Goal: Transaction & Acquisition: Purchase product/service

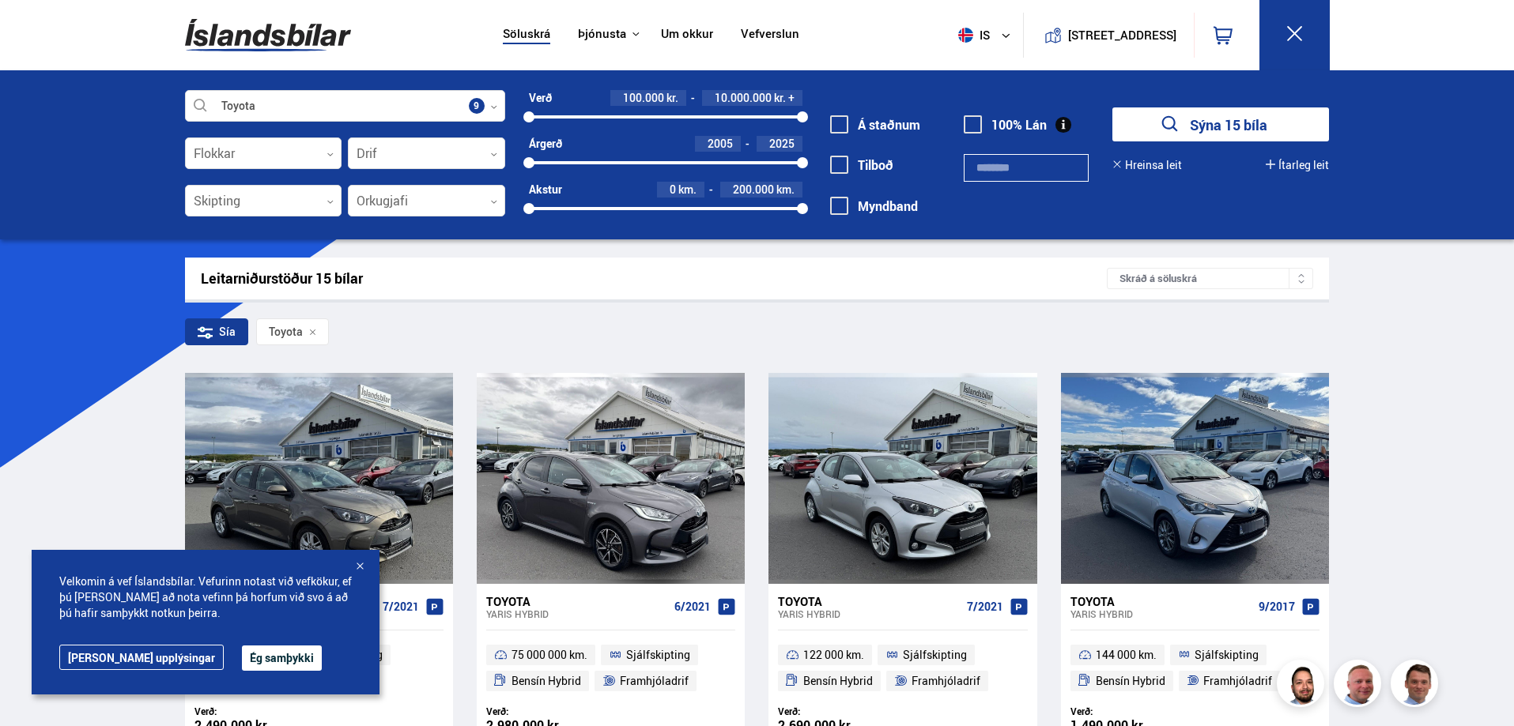
click at [357, 563] on div at bounding box center [360, 568] width 16 height 16
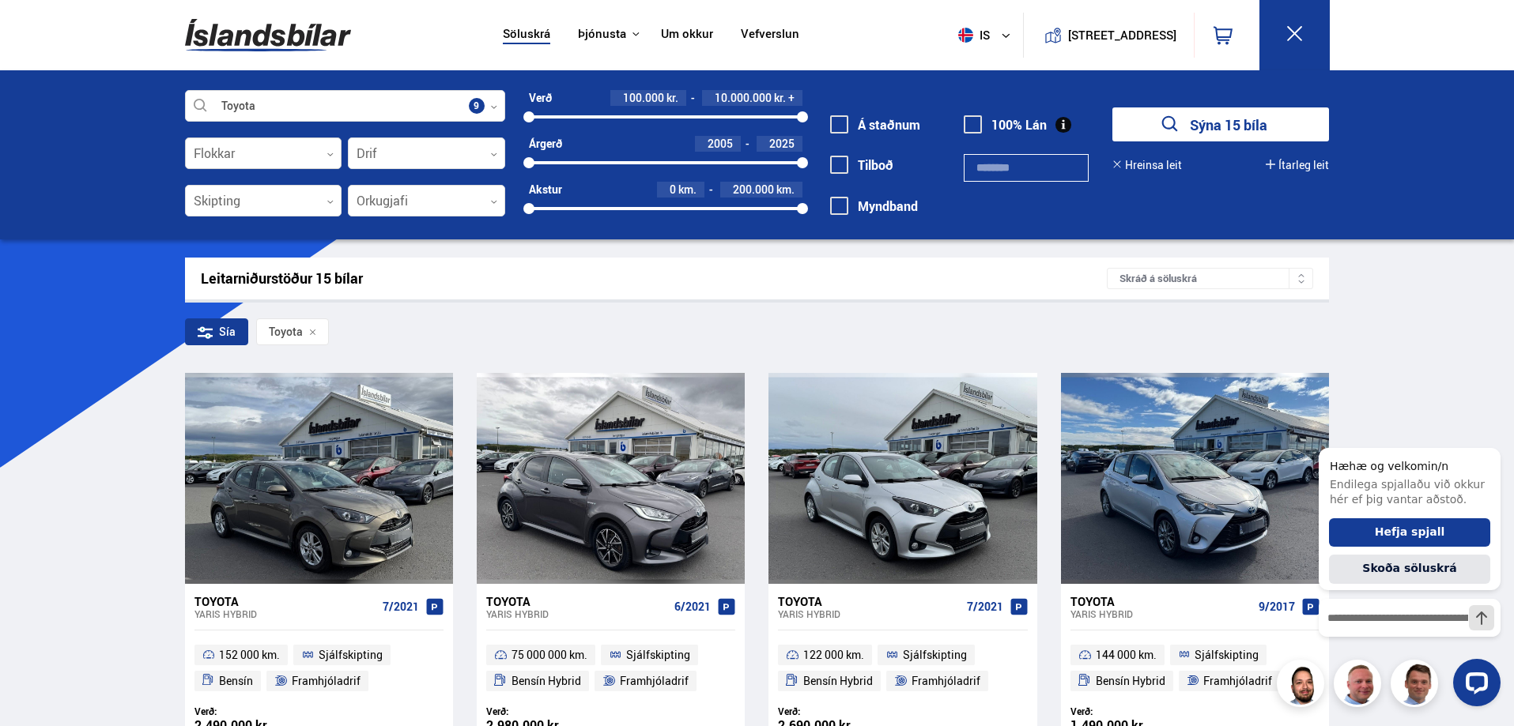
click at [266, 160] on div at bounding box center [263, 154] width 157 height 32
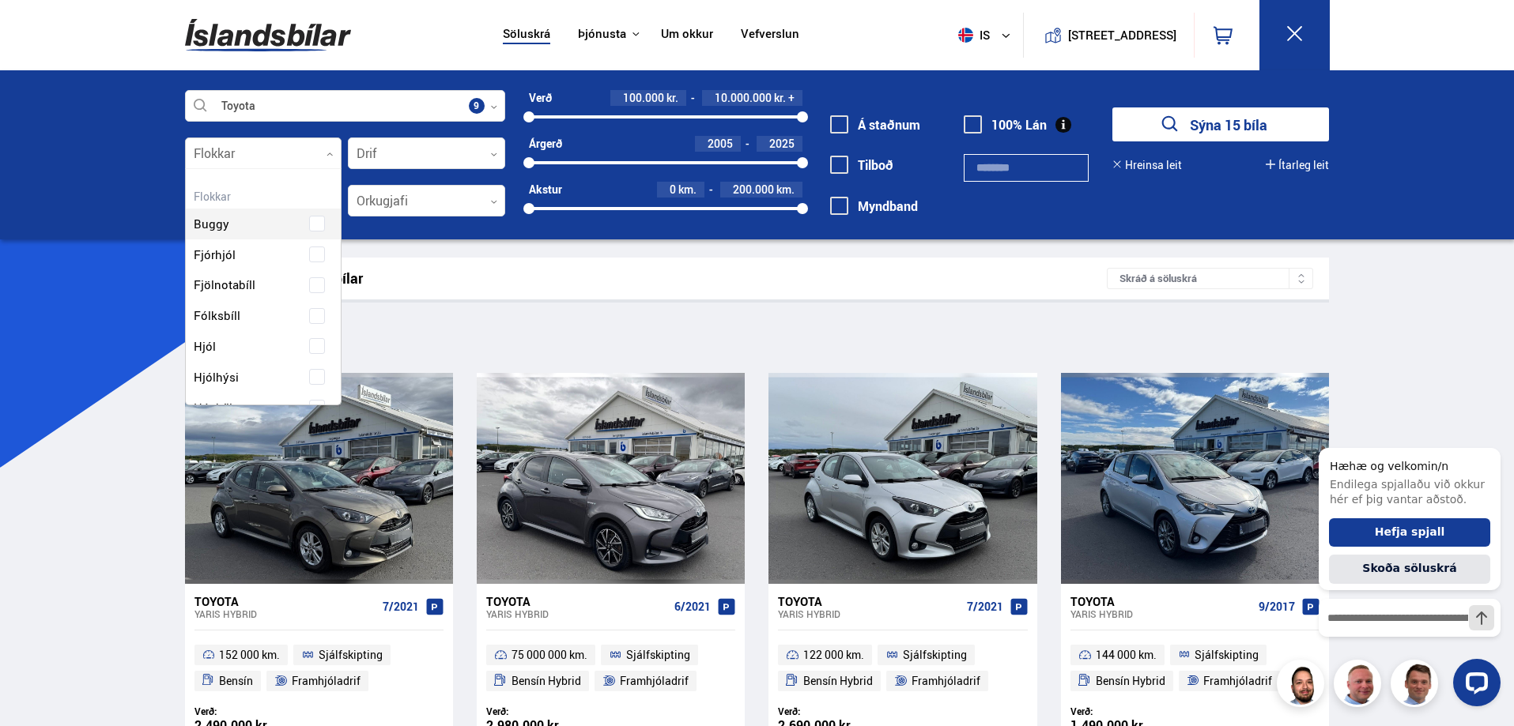
scroll to position [236, 151]
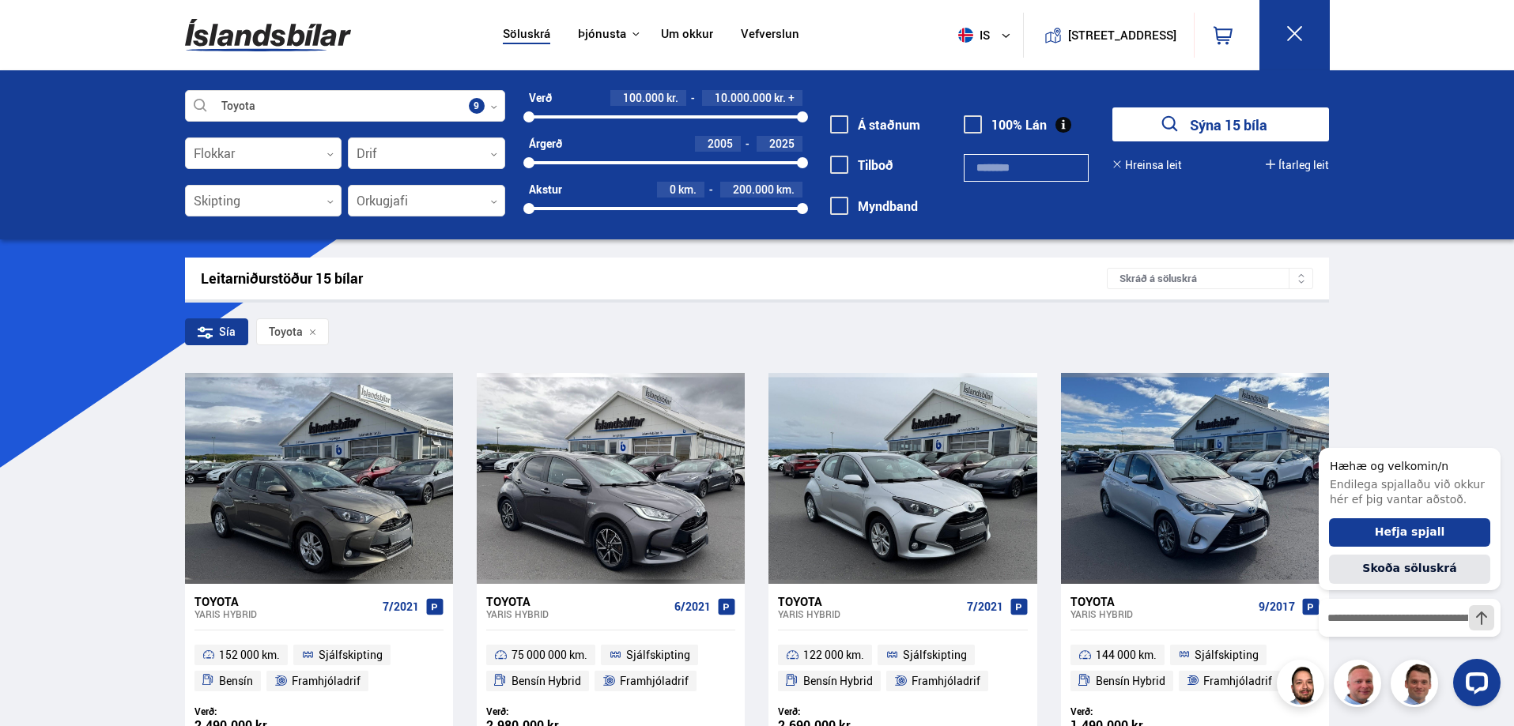
drag, startPoint x: 531, startPoint y: 160, endPoint x: 663, endPoint y: 164, distance: 132.1
click at [663, 164] on div at bounding box center [663, 162] width 11 height 11
click at [663, 164] on div at bounding box center [665, 162] width 11 height 11
drag, startPoint x: 806, startPoint y: 161, endPoint x: 768, endPoint y: 163, distance: 38.8
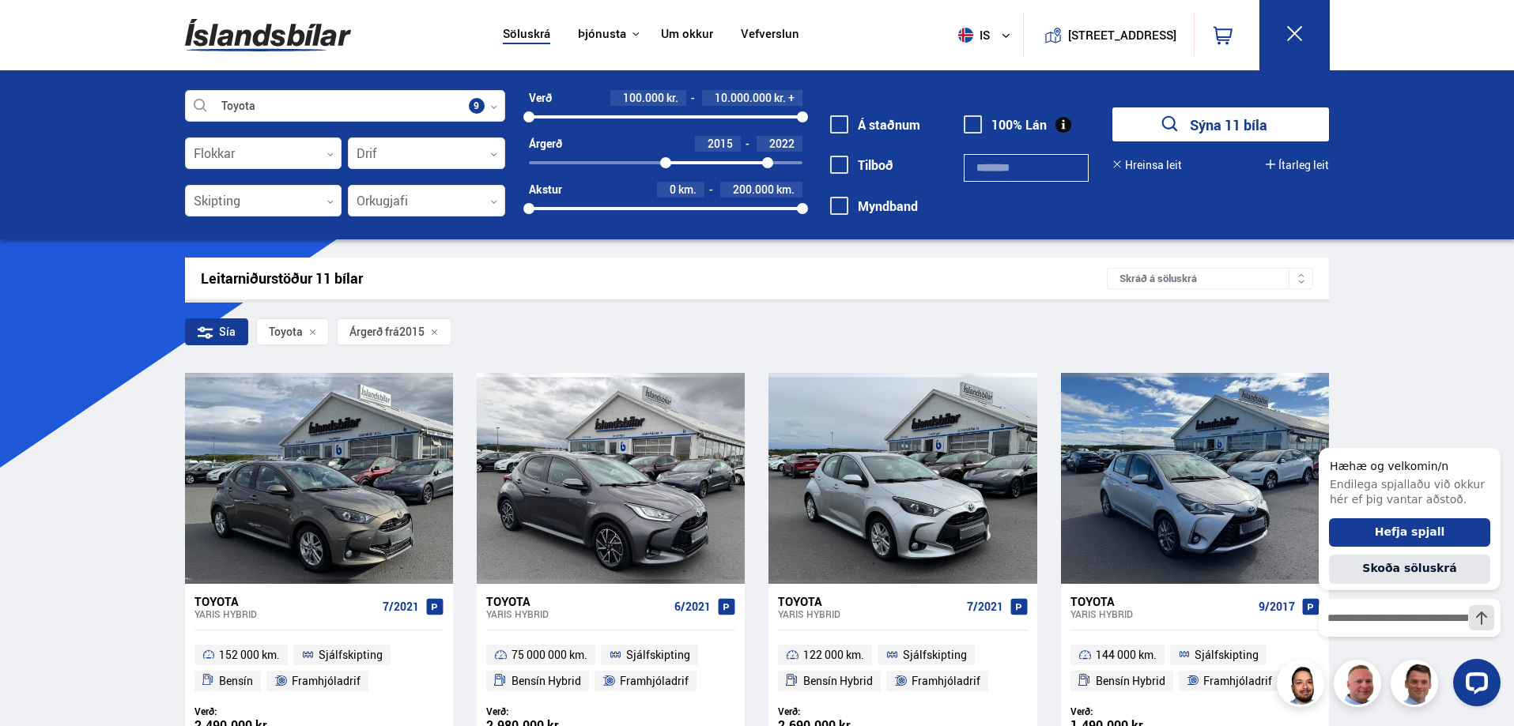
click at [768, 163] on div at bounding box center [767, 162] width 11 height 11
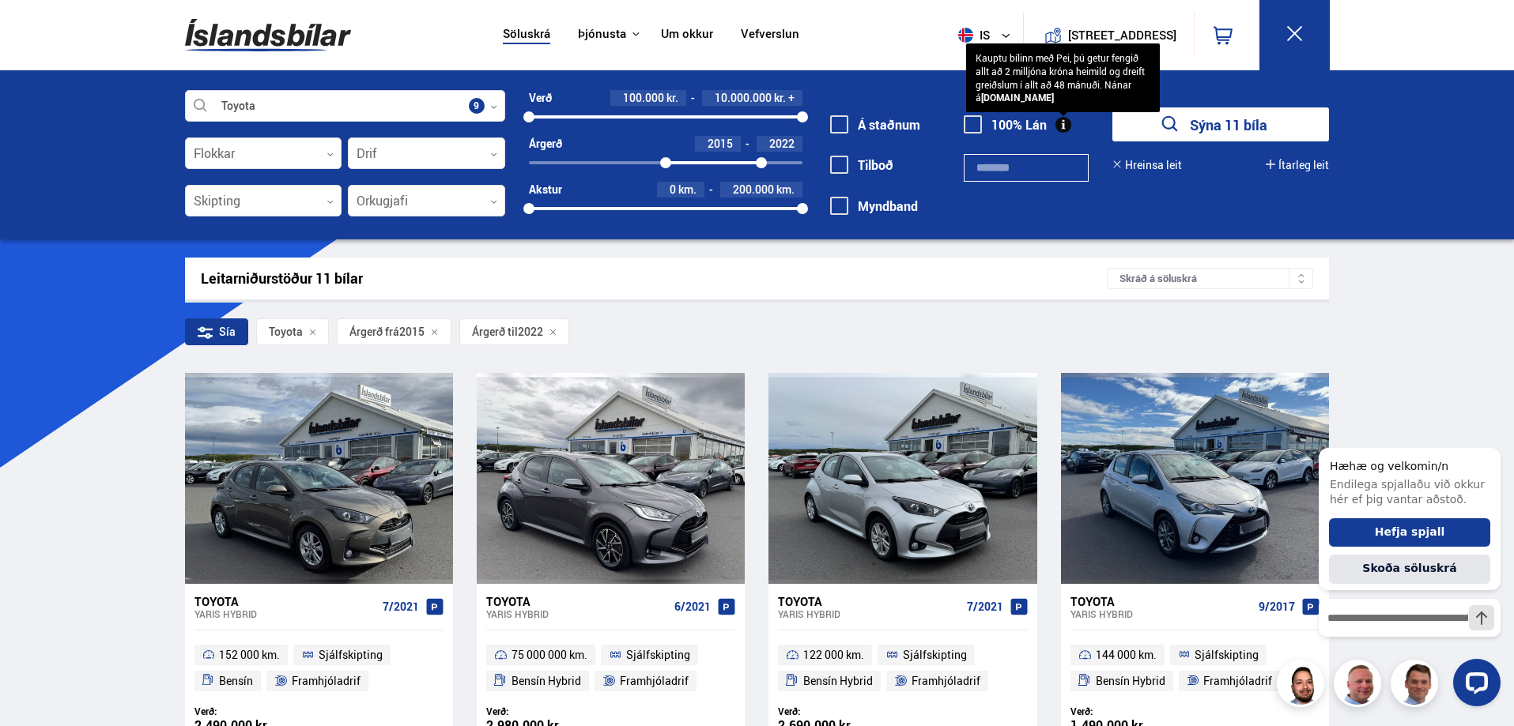
click at [1211, 123] on button "Sýna 11 bíla" at bounding box center [1220, 125] width 217 height 34
click at [292, 108] on div at bounding box center [345, 107] width 320 height 32
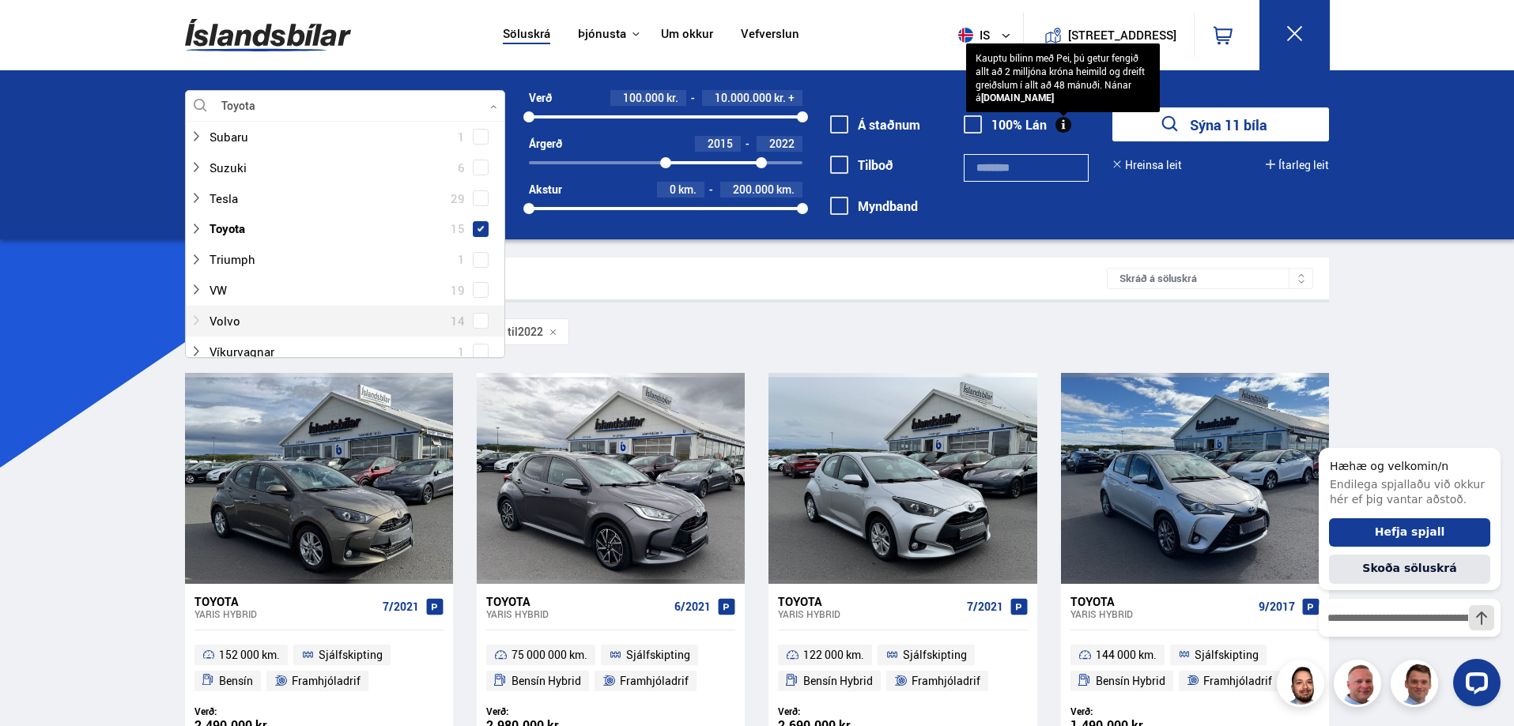
scroll to position [1186, 0]
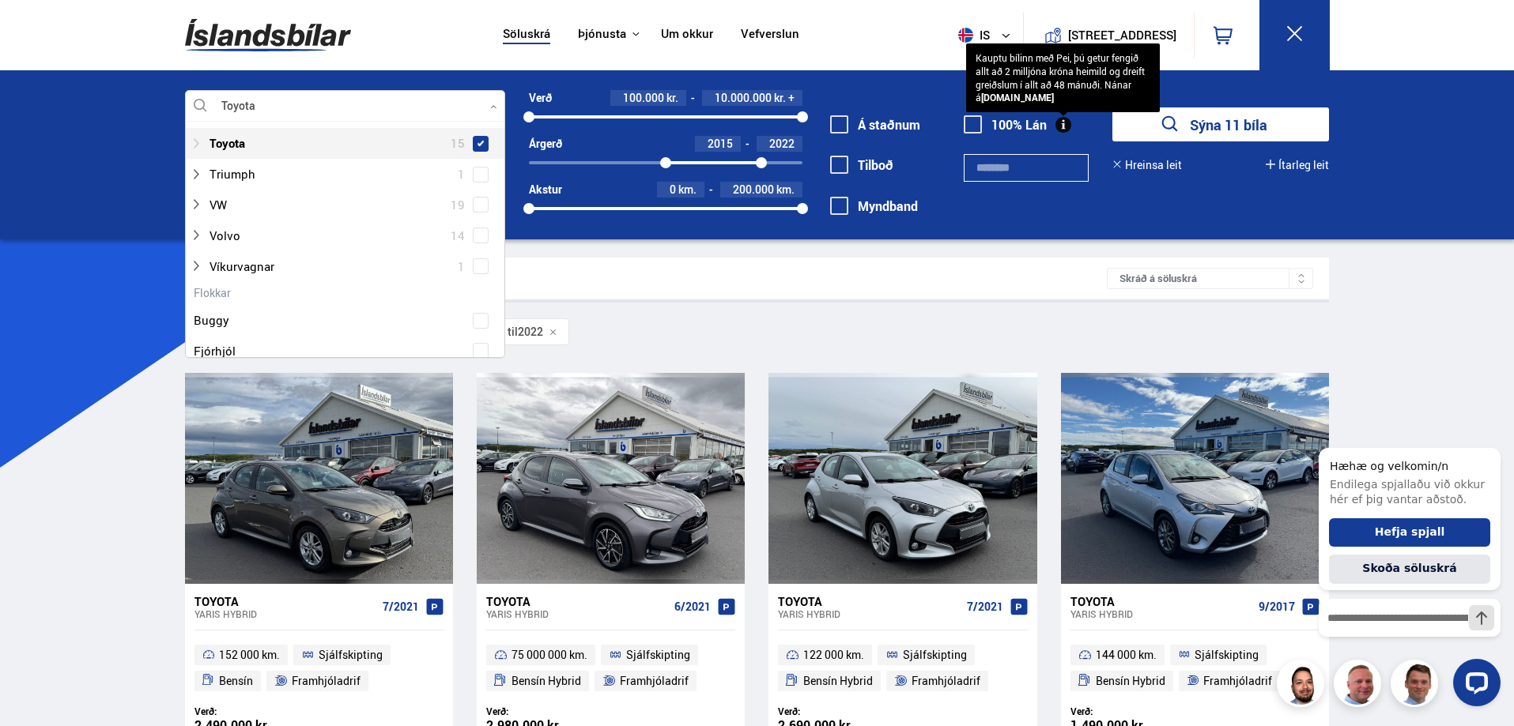
click at [194, 145] on icon at bounding box center [196, 144] width 13 height 13
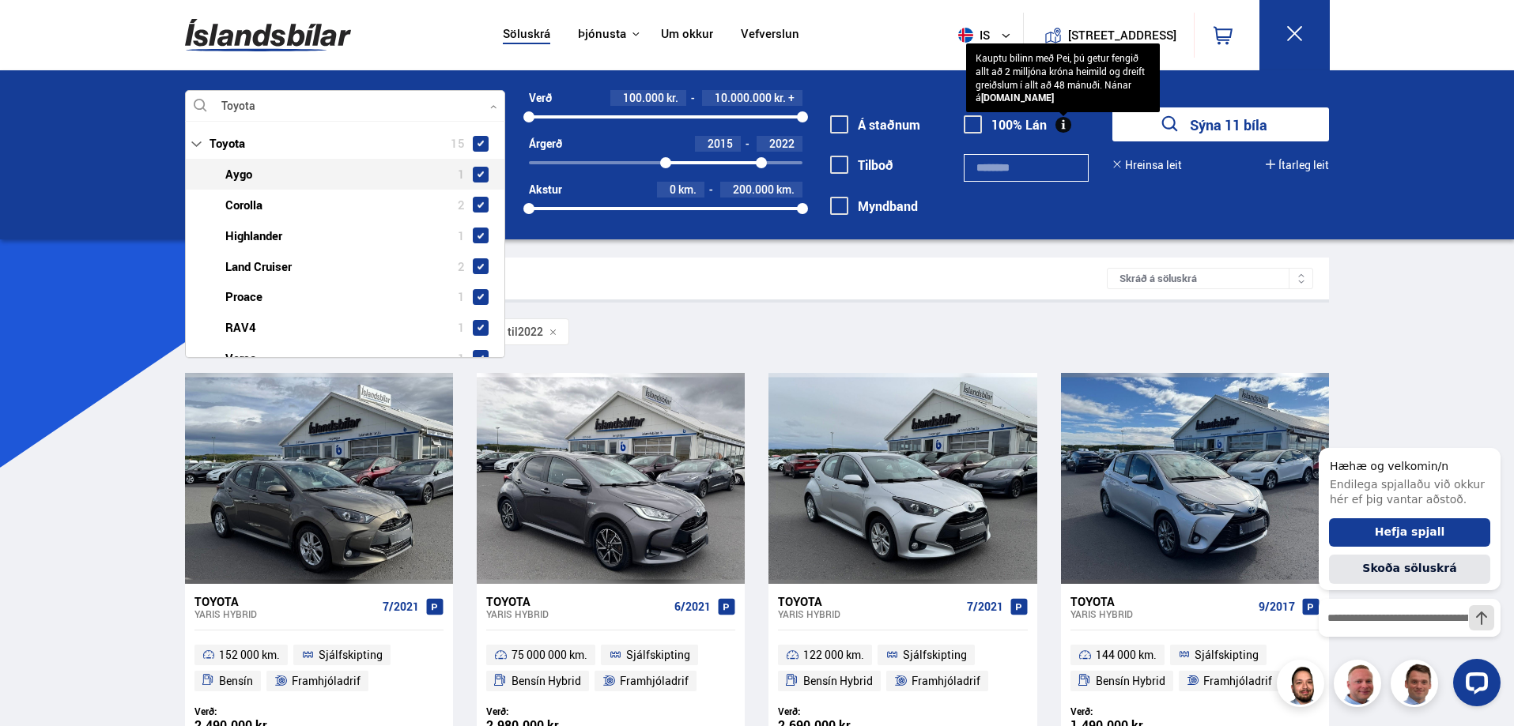
click at [477, 174] on span at bounding box center [480, 175] width 6 height 6
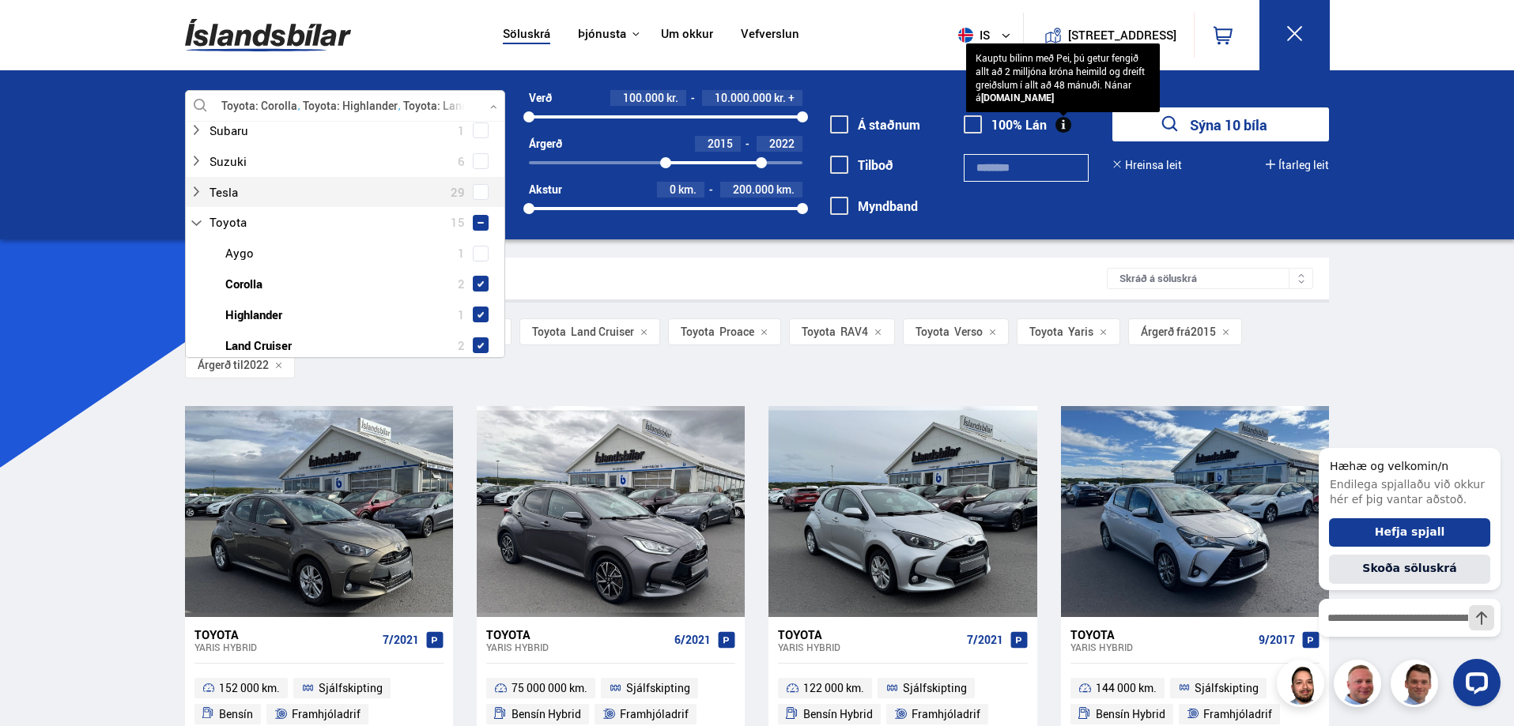
scroll to position [1265, 0]
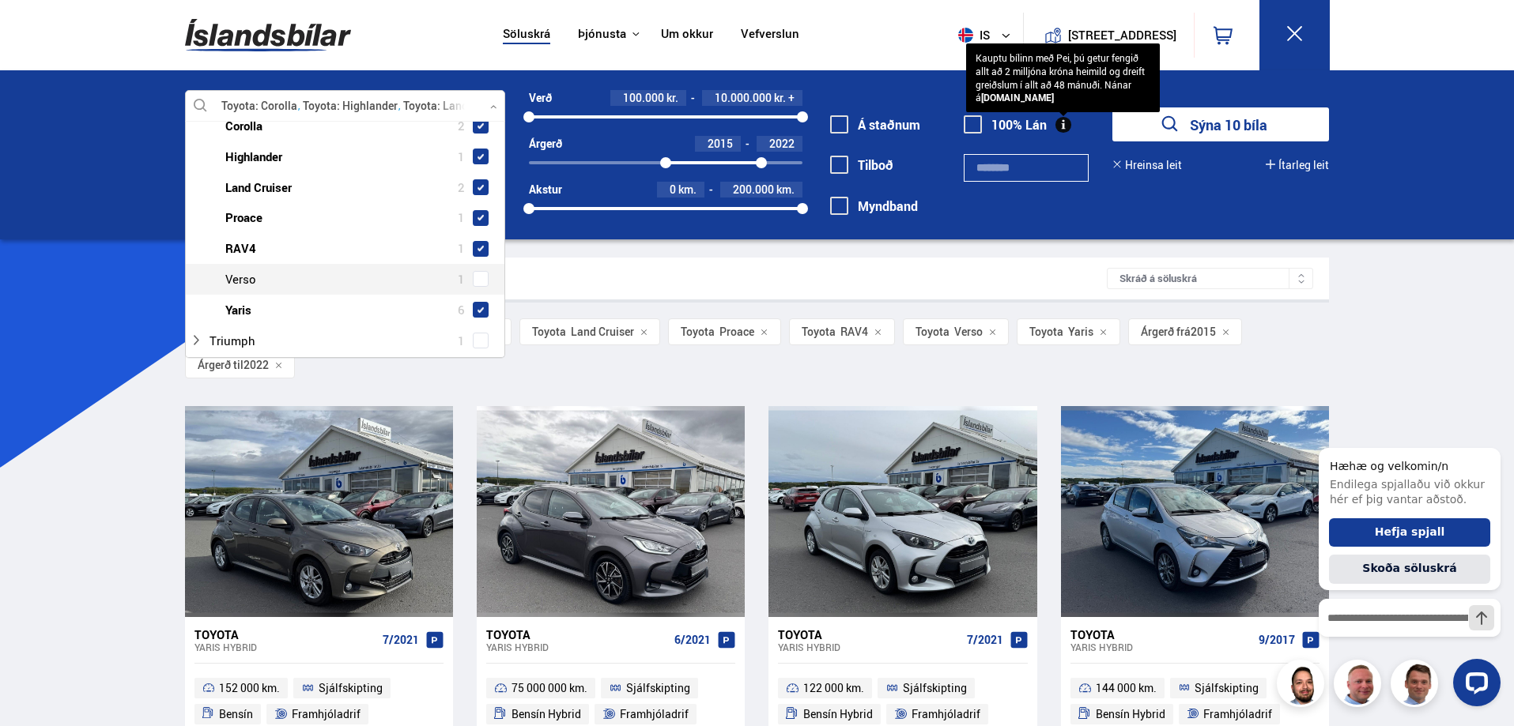
click at [481, 280] on span at bounding box center [481, 279] width 16 height 16
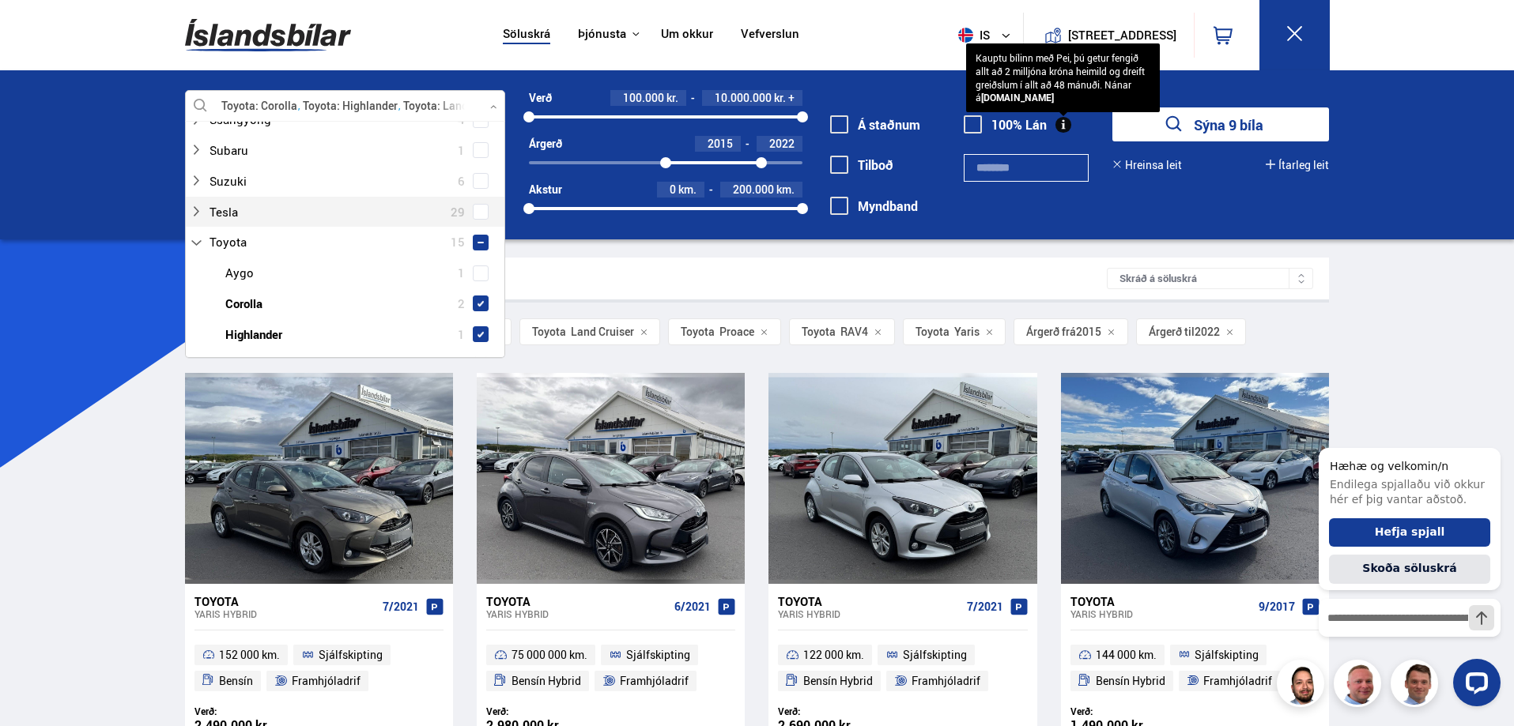
scroll to position [1265, 0]
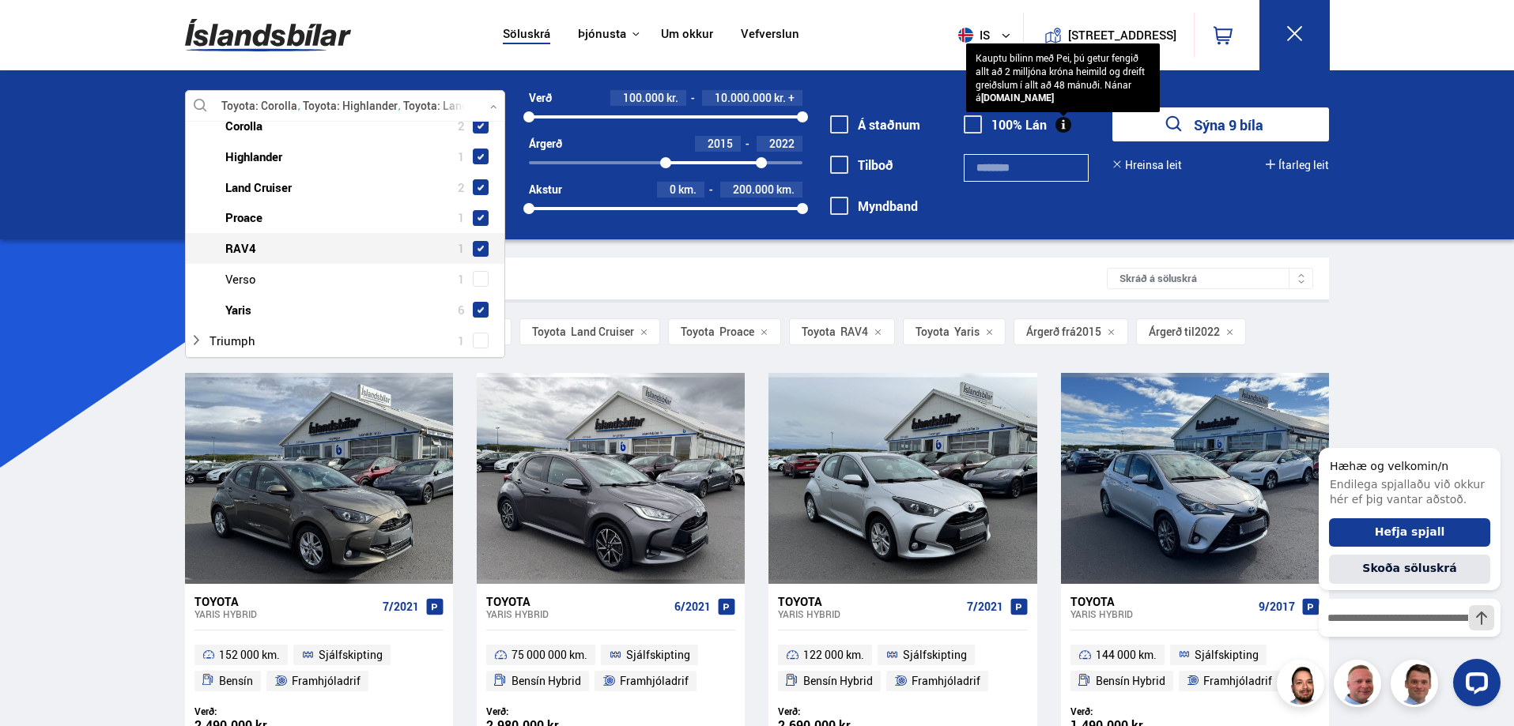
click at [478, 250] on span at bounding box center [480, 249] width 6 height 6
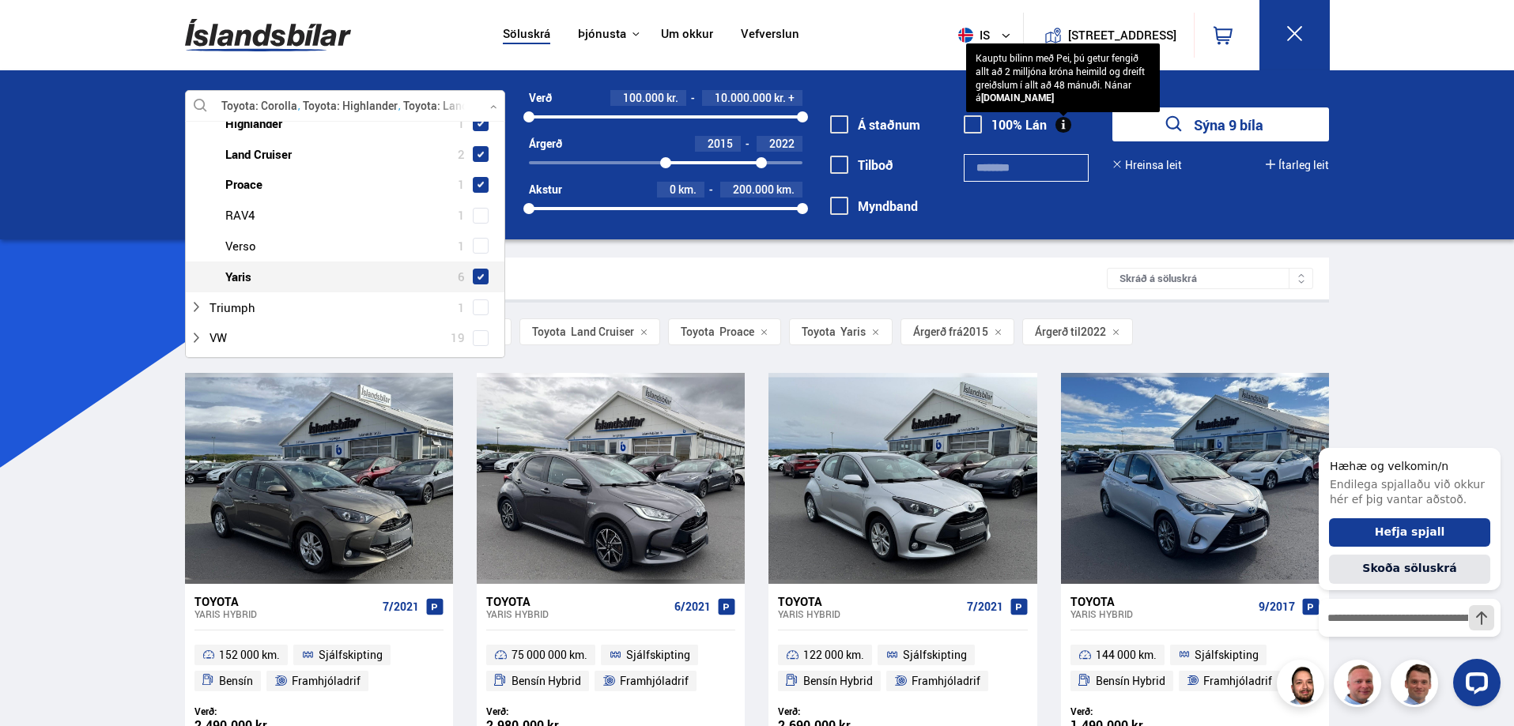
scroll to position [1265, 0]
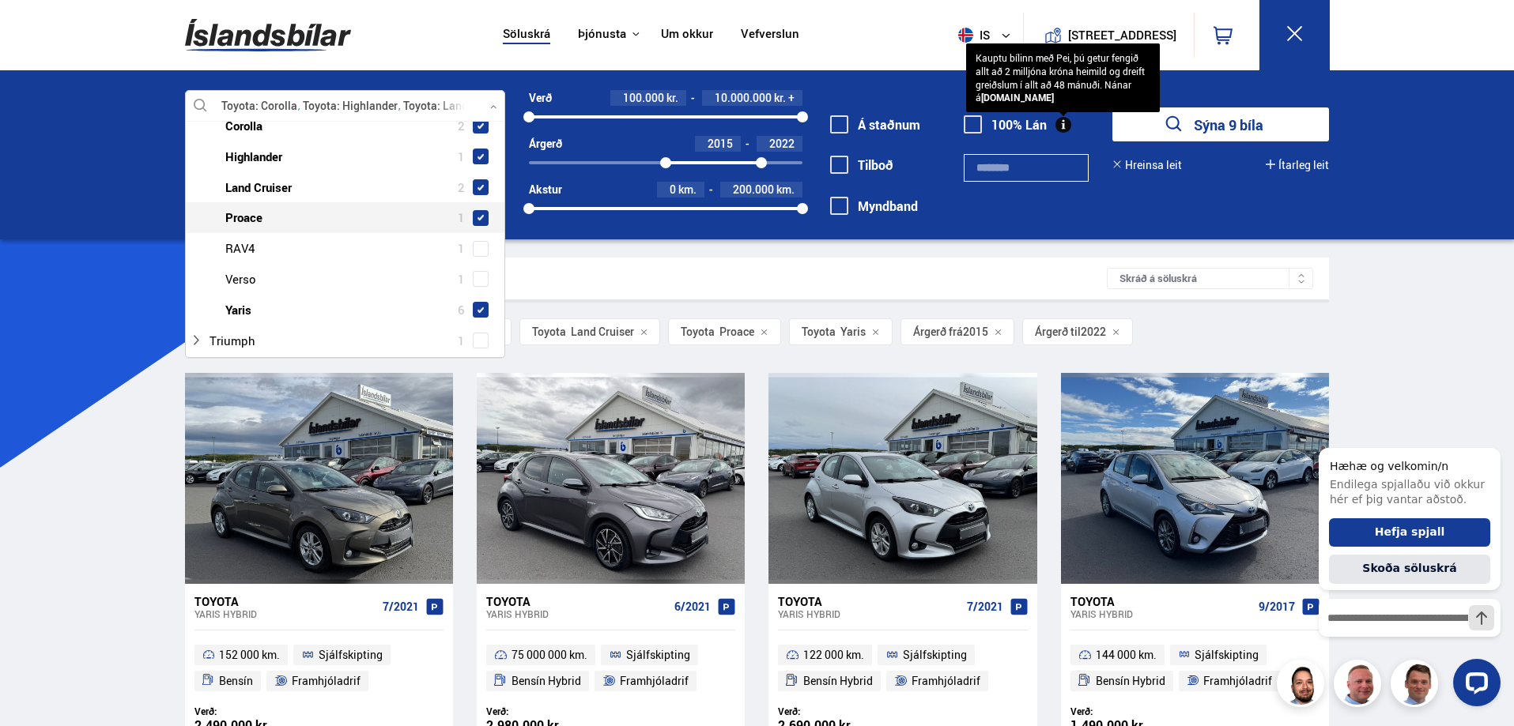
click at [477, 221] on span at bounding box center [480, 218] width 6 height 6
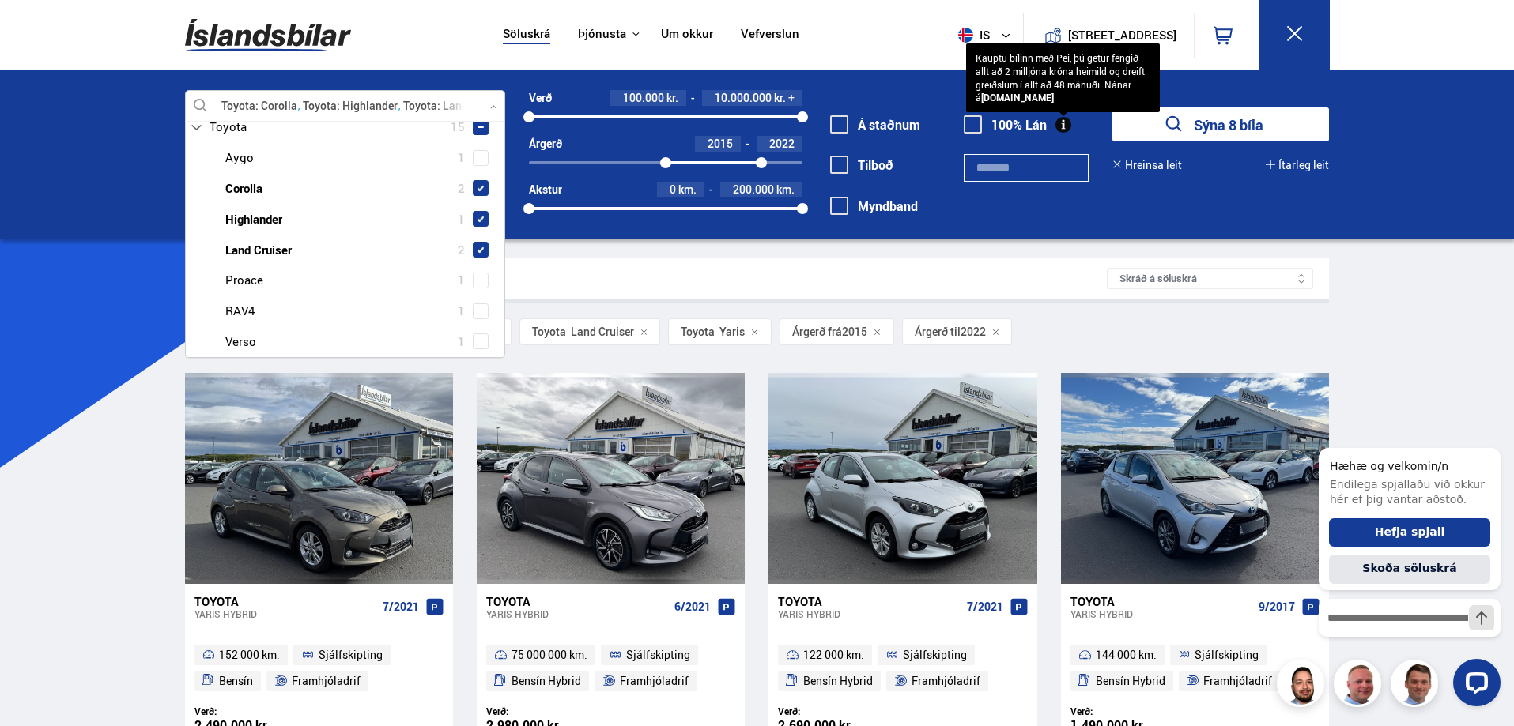
scroll to position [1265, 0]
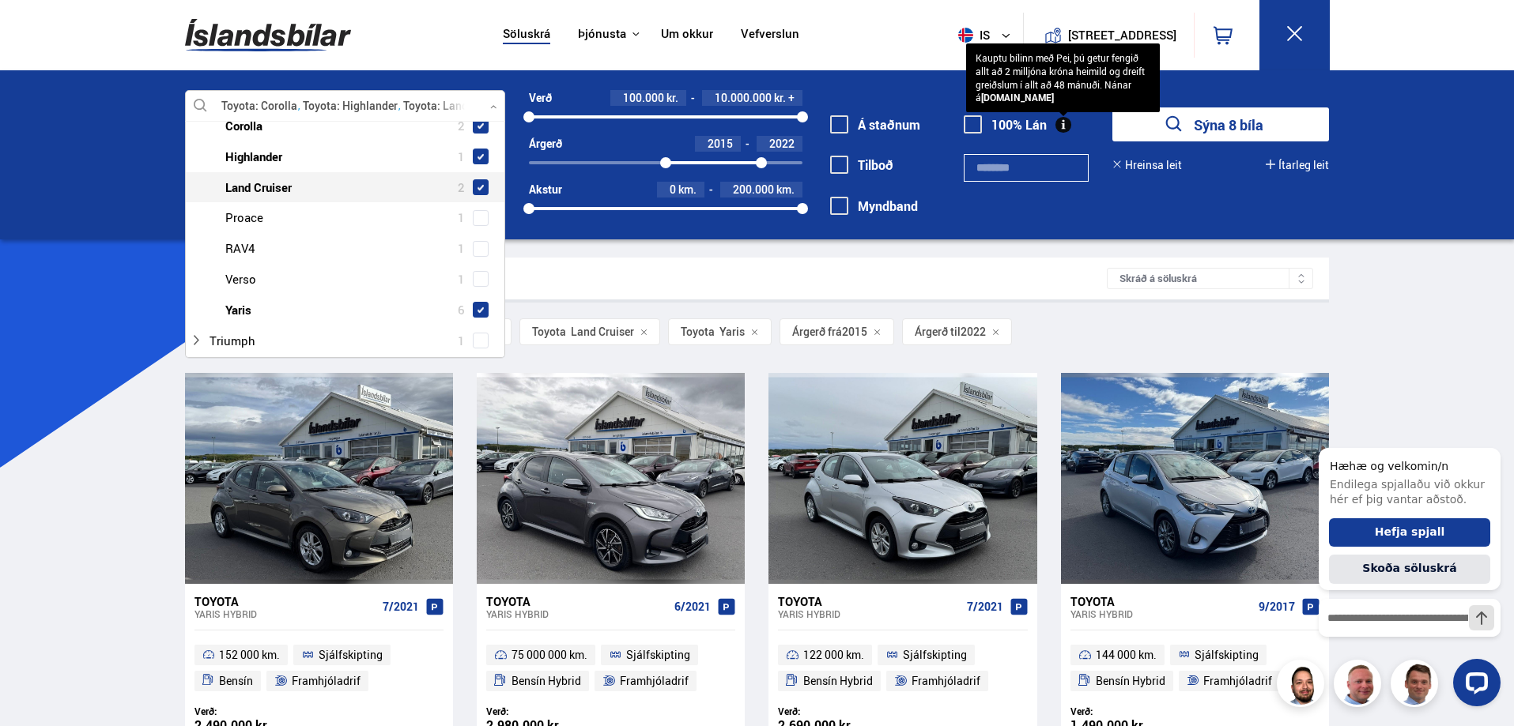
click at [477, 191] on span at bounding box center [481, 187] width 16 height 16
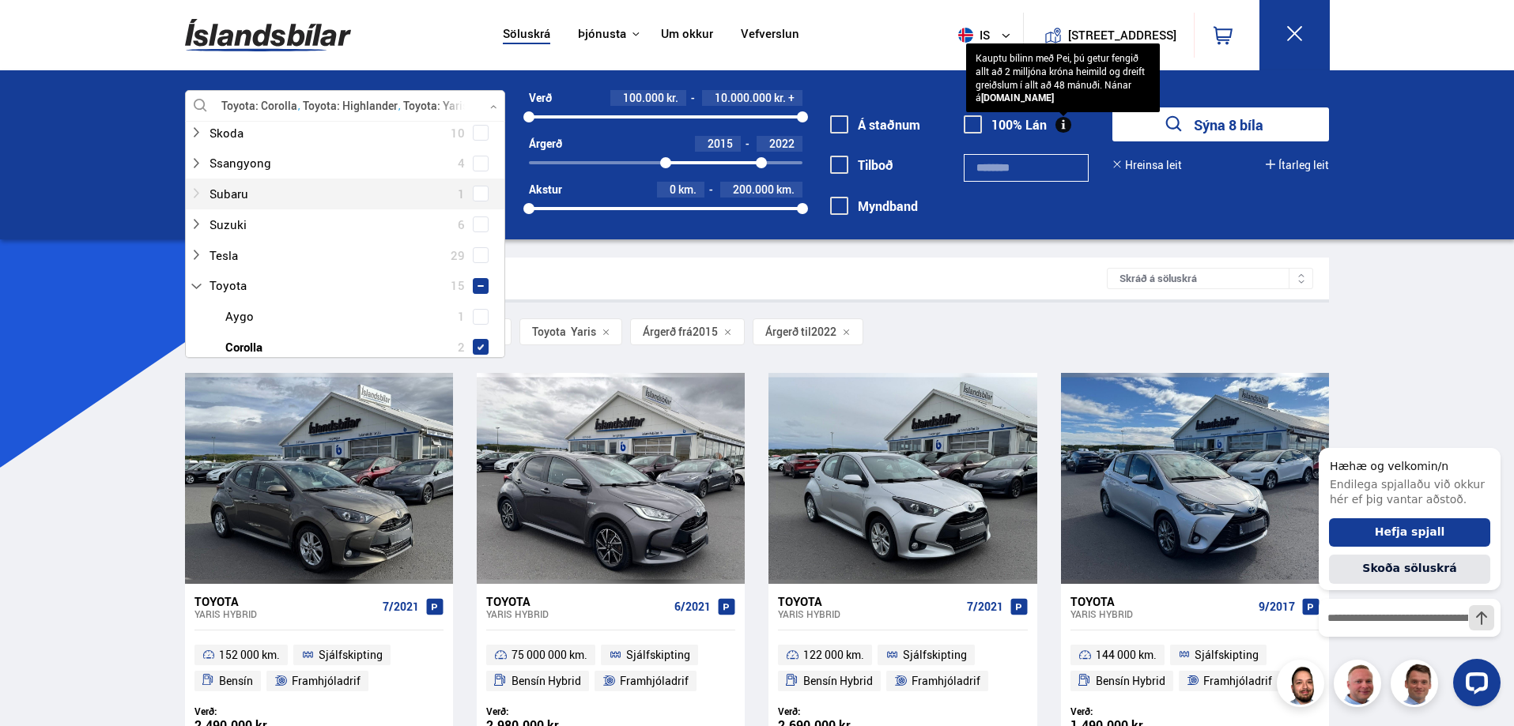
scroll to position [1107, 0]
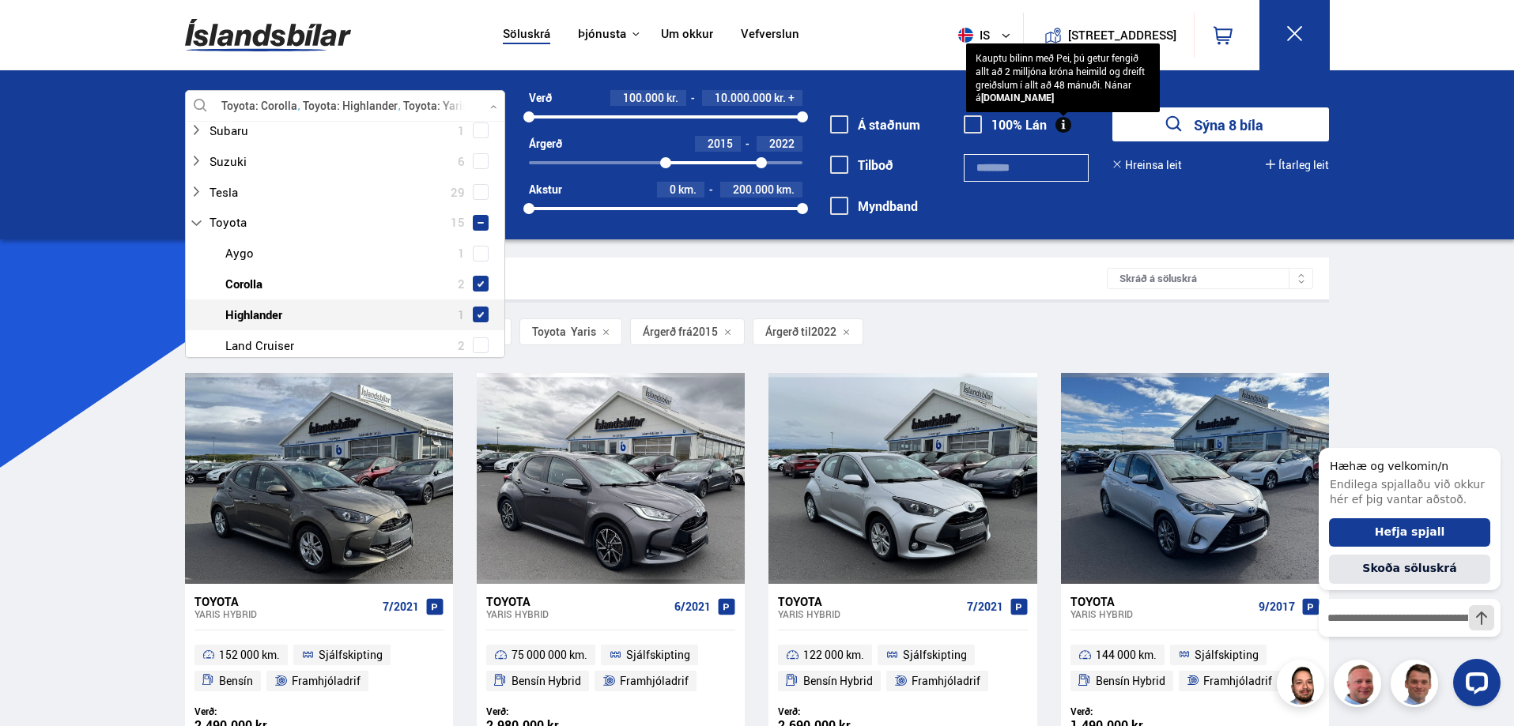
click at [480, 312] on span at bounding box center [481, 315] width 16 height 16
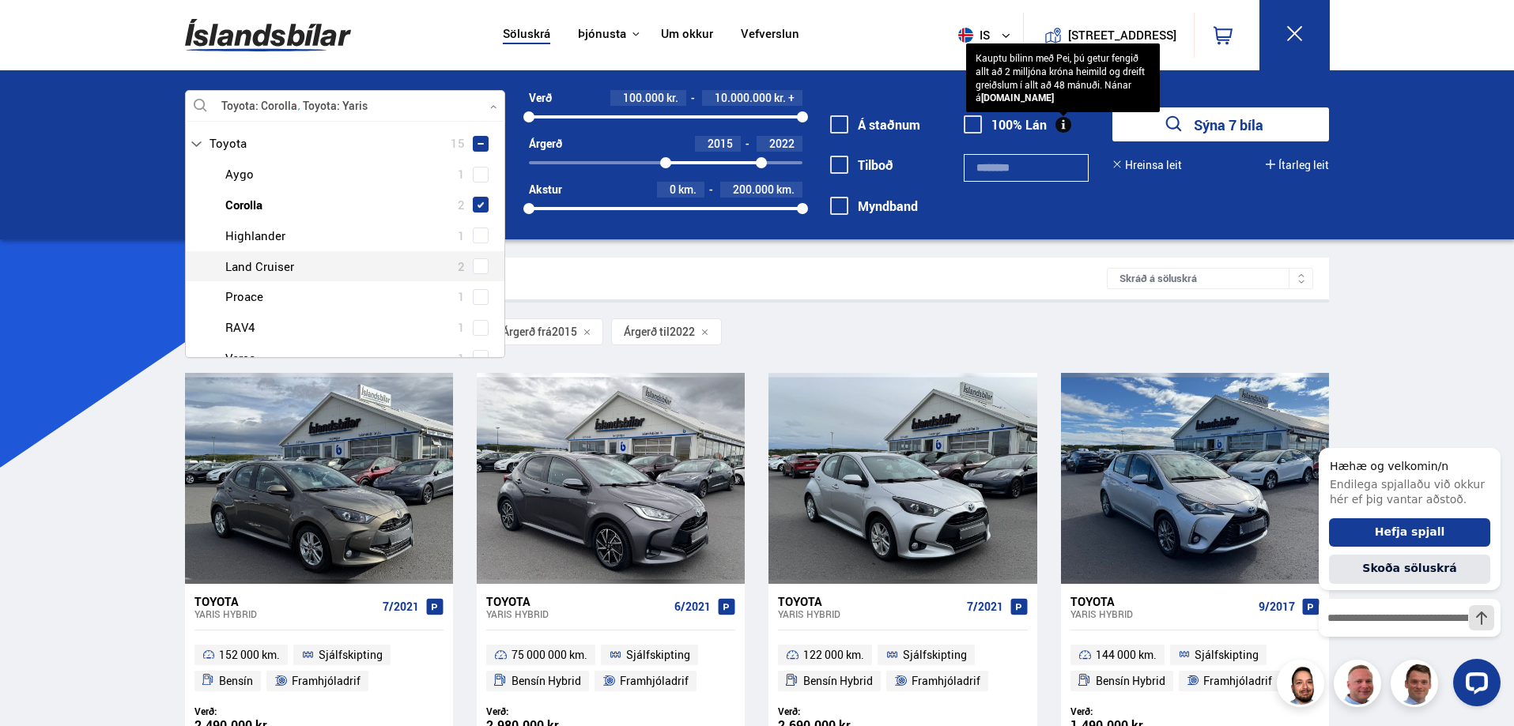
scroll to position [1265, 0]
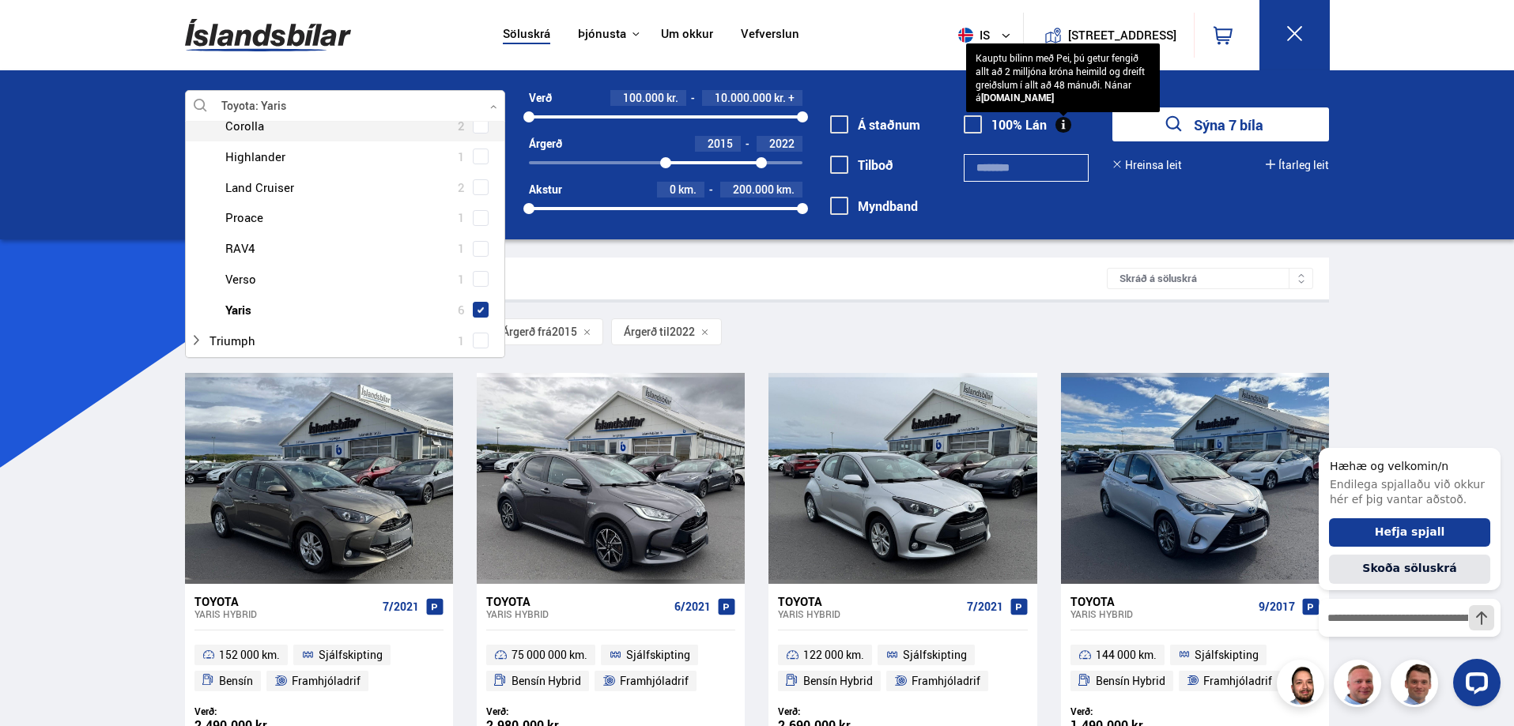
click at [479, 127] on span at bounding box center [481, 126] width 16 height 16
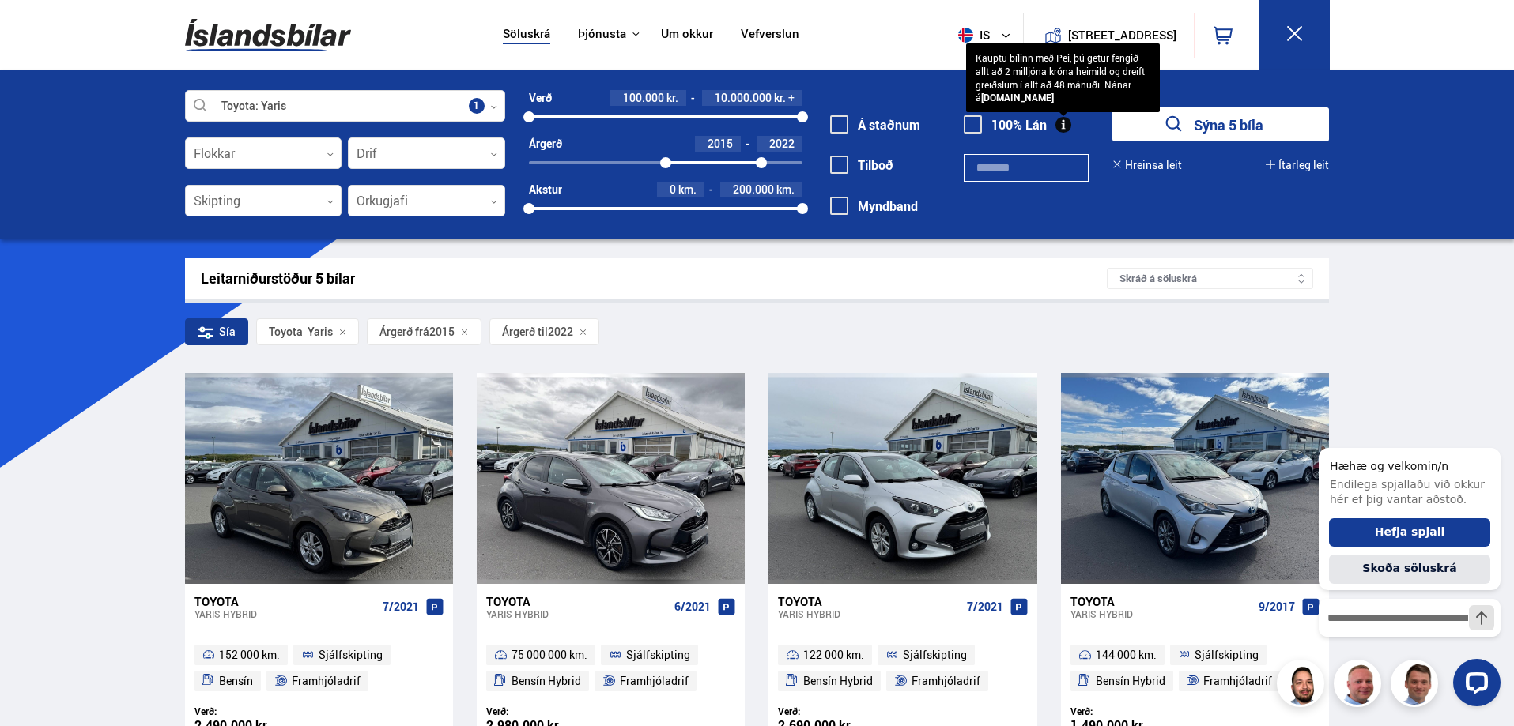
click at [104, 452] on div "Söluskrá Þjónusta Íslandsbílar [DOMAIN_NAME] Íslandsvörn Leiðbeiningar Um okkur…" at bounding box center [757, 738] width 1514 height 1477
click at [1250, 117] on button "Sýna 5 bíla" at bounding box center [1220, 125] width 217 height 34
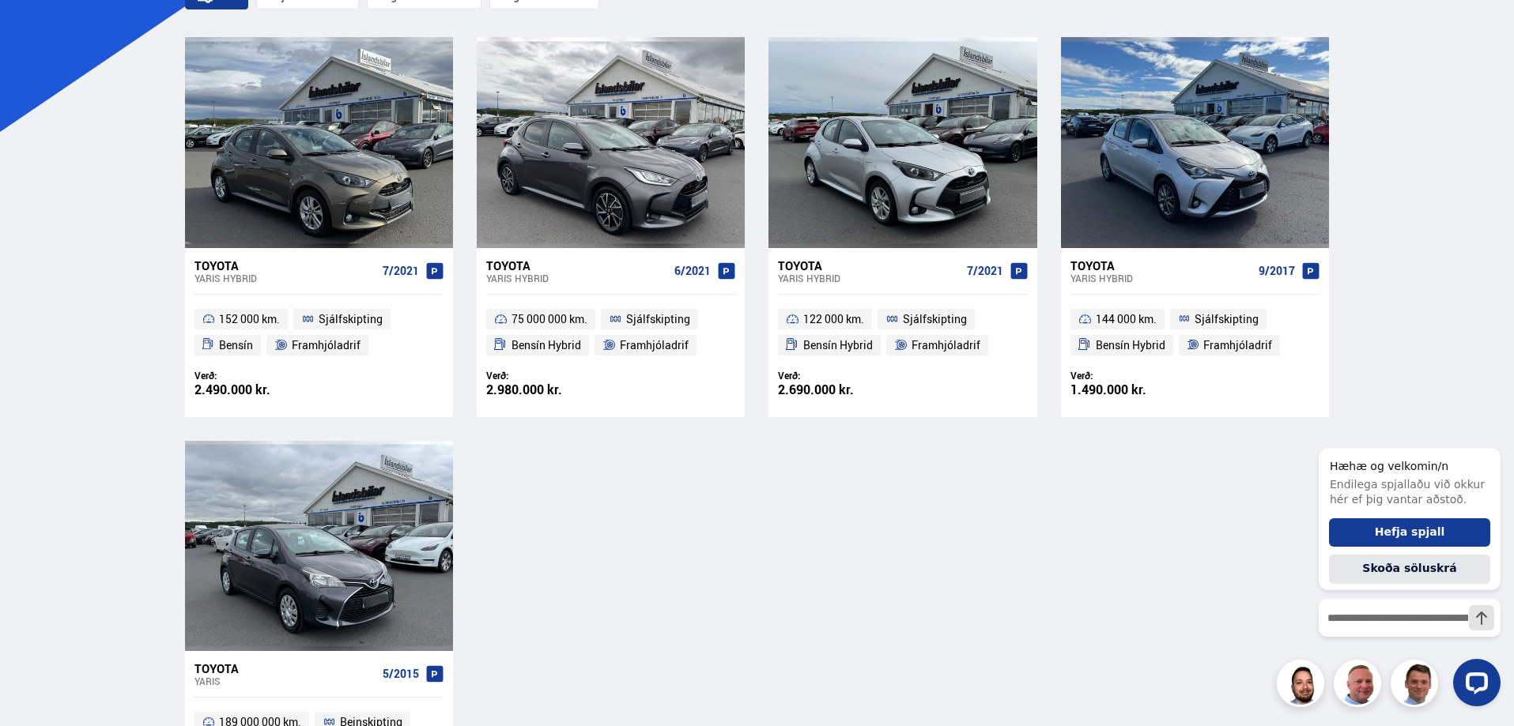
scroll to position [474, 0]
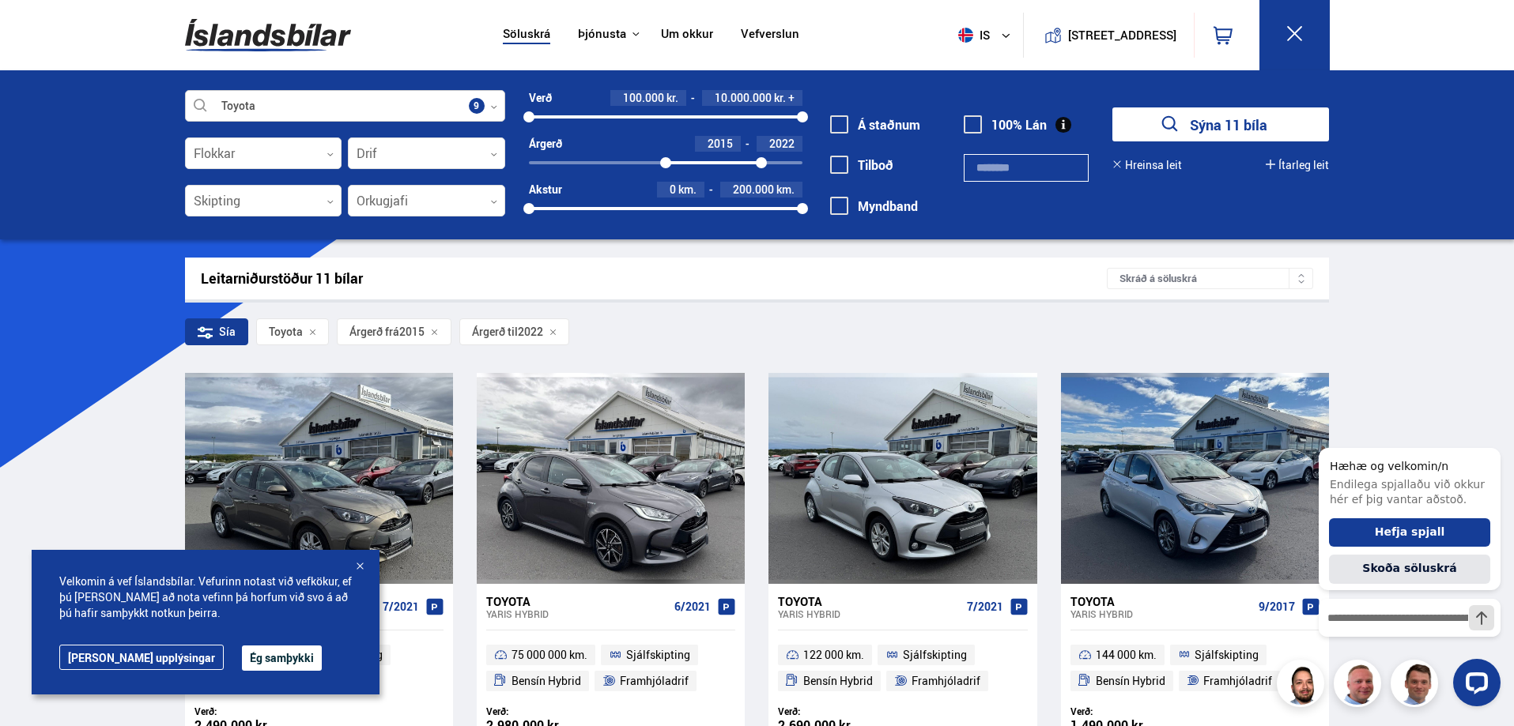
click at [488, 108] on div at bounding box center [345, 107] width 320 height 32
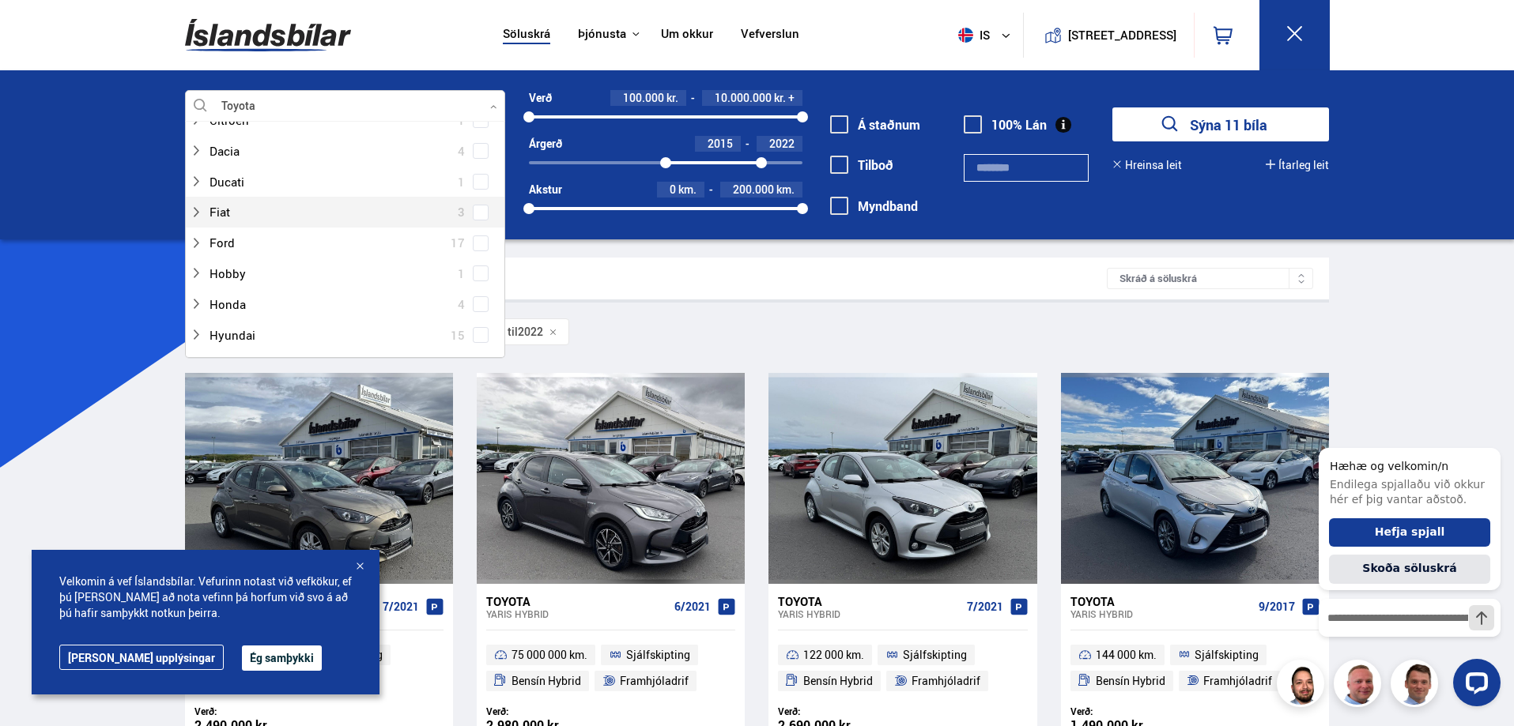
scroll to position [237, 0]
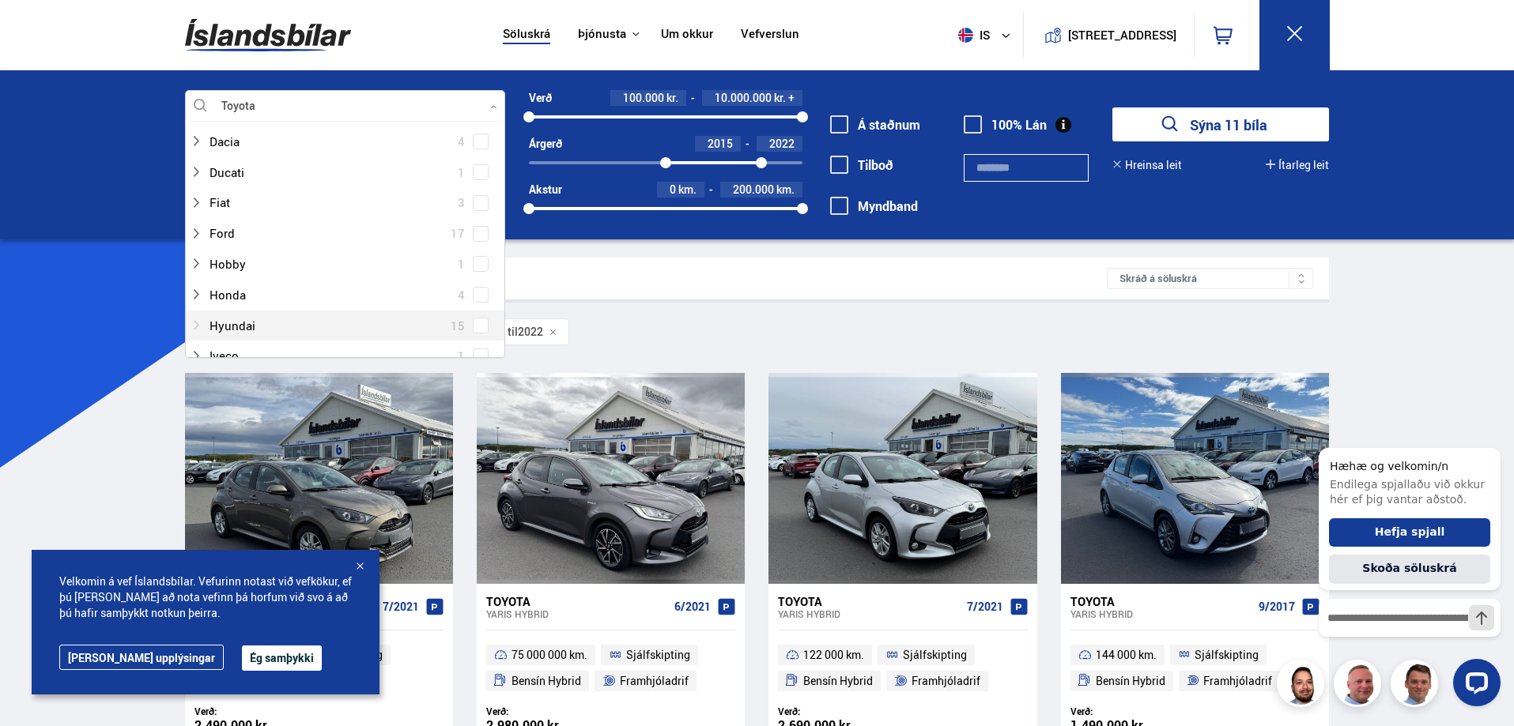
click at [250, 322] on div at bounding box center [329, 326] width 279 height 23
click at [344, 198] on div at bounding box center [360, 198] width 279 height 23
click at [484, 198] on span at bounding box center [481, 199] width 16 height 16
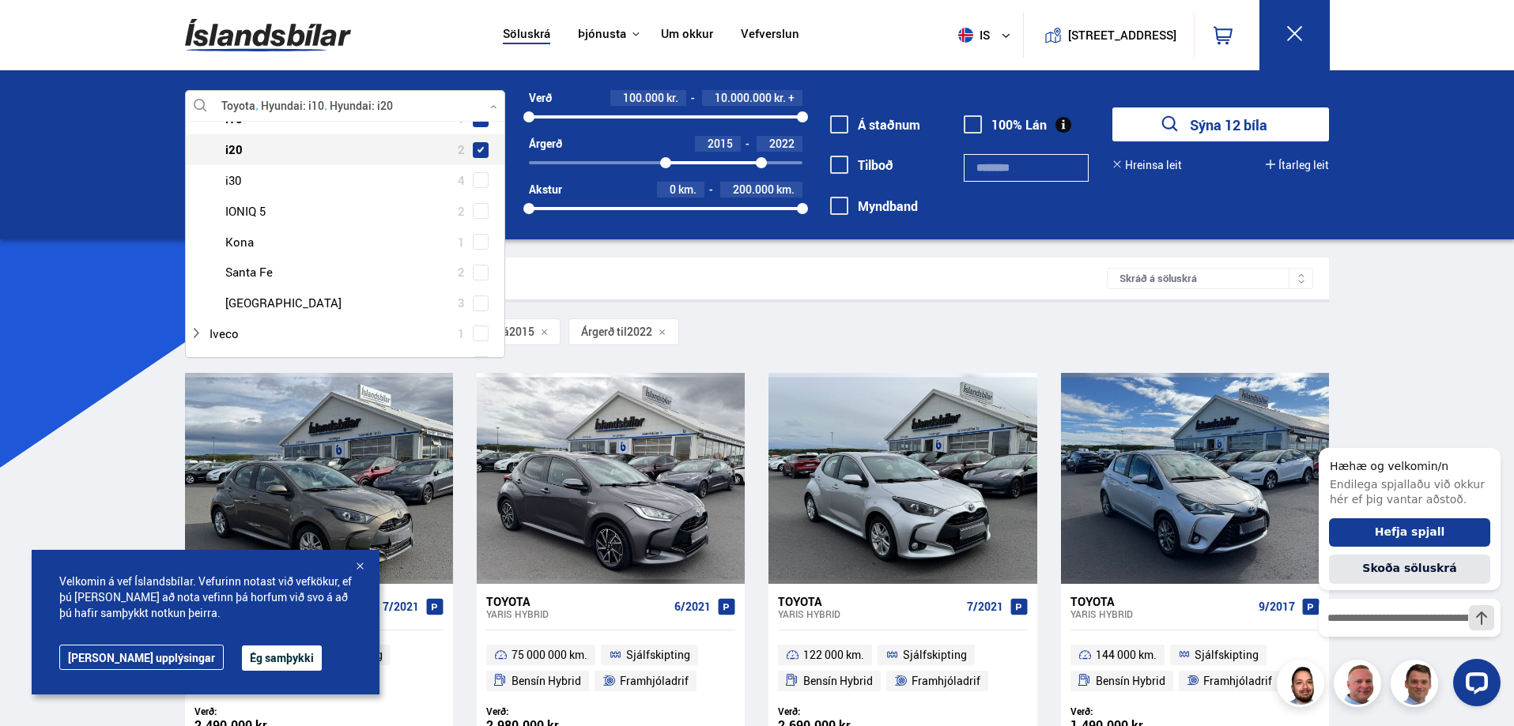
click at [477, 152] on span at bounding box center [480, 150] width 6 height 6
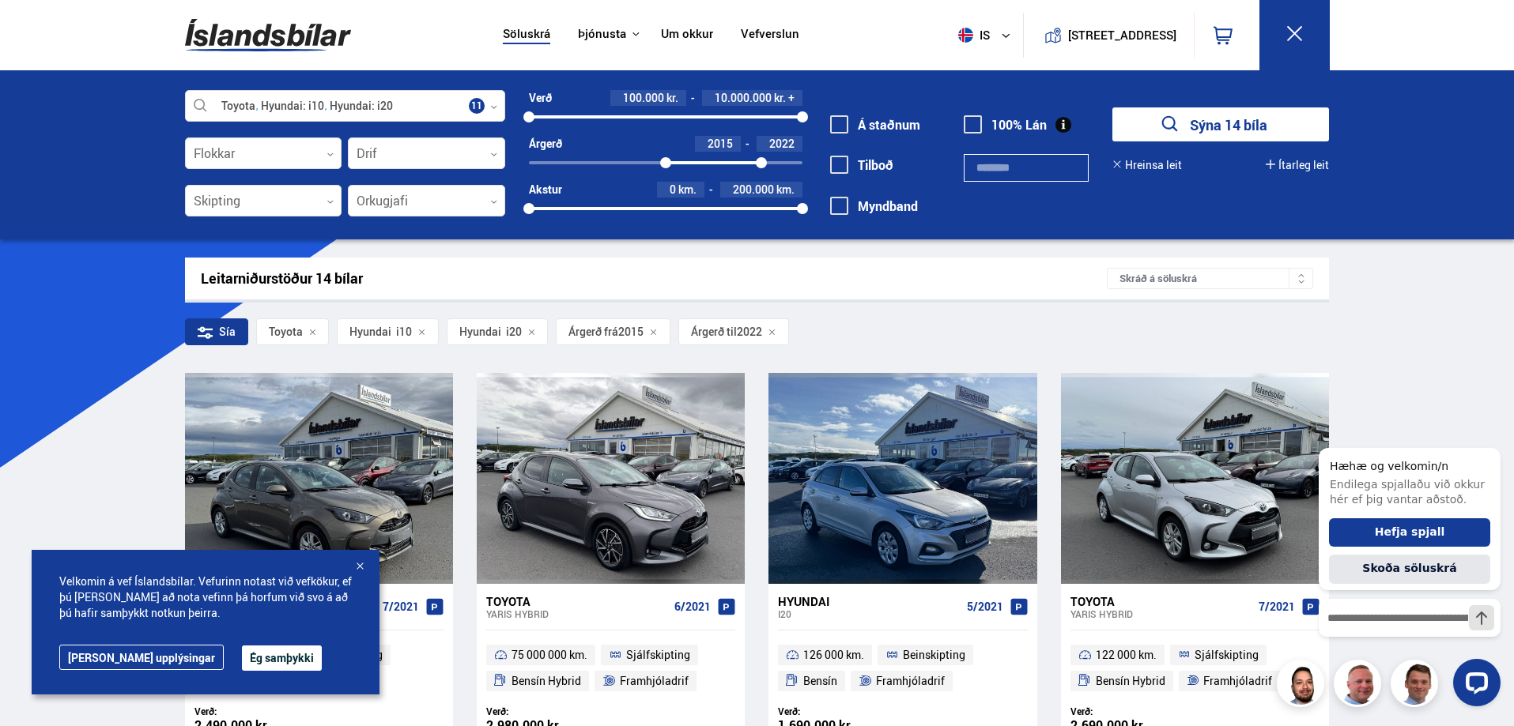
click at [1214, 127] on button "Sýna 14 bíla" at bounding box center [1220, 125] width 217 height 34
click at [243, 651] on button "Ég samþykki" at bounding box center [282, 658] width 80 height 25
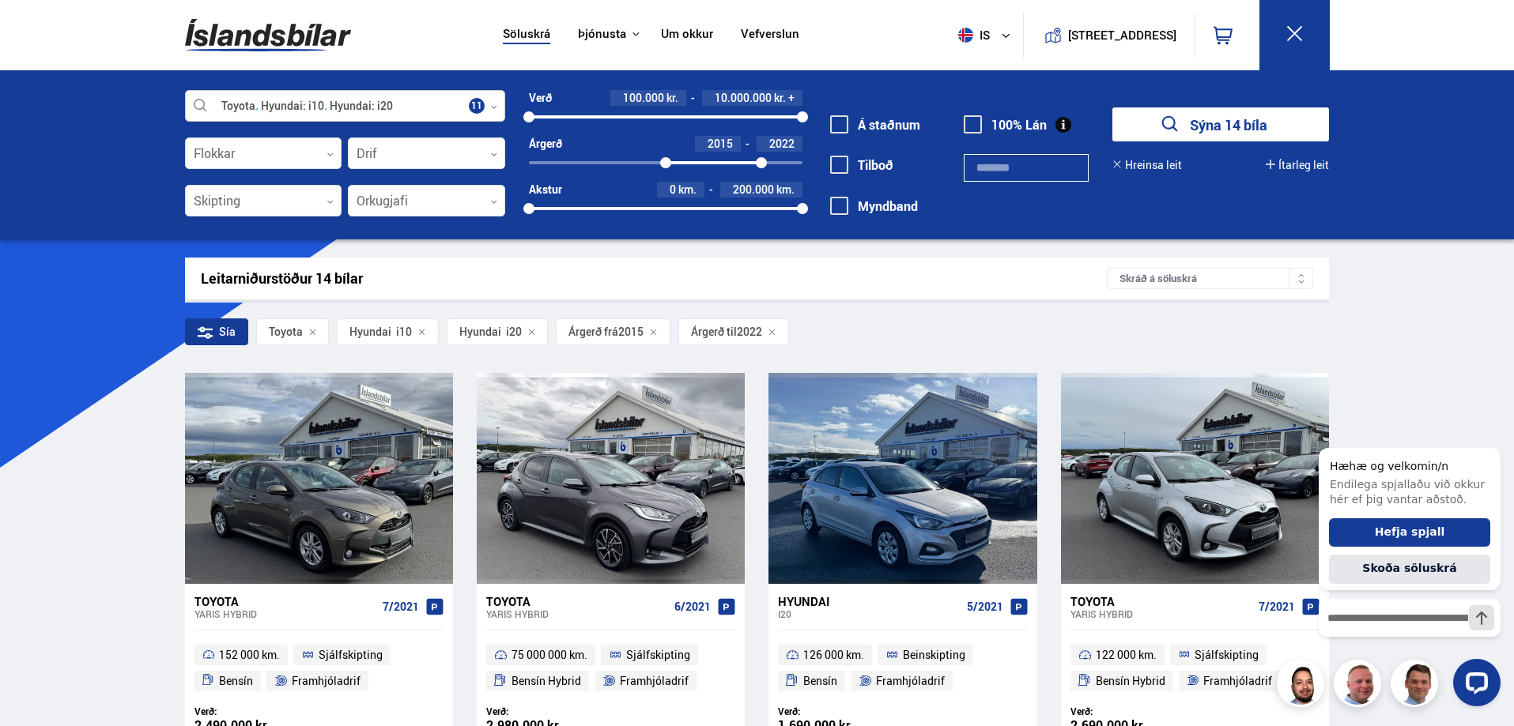
click at [286, 102] on div at bounding box center [345, 107] width 320 height 32
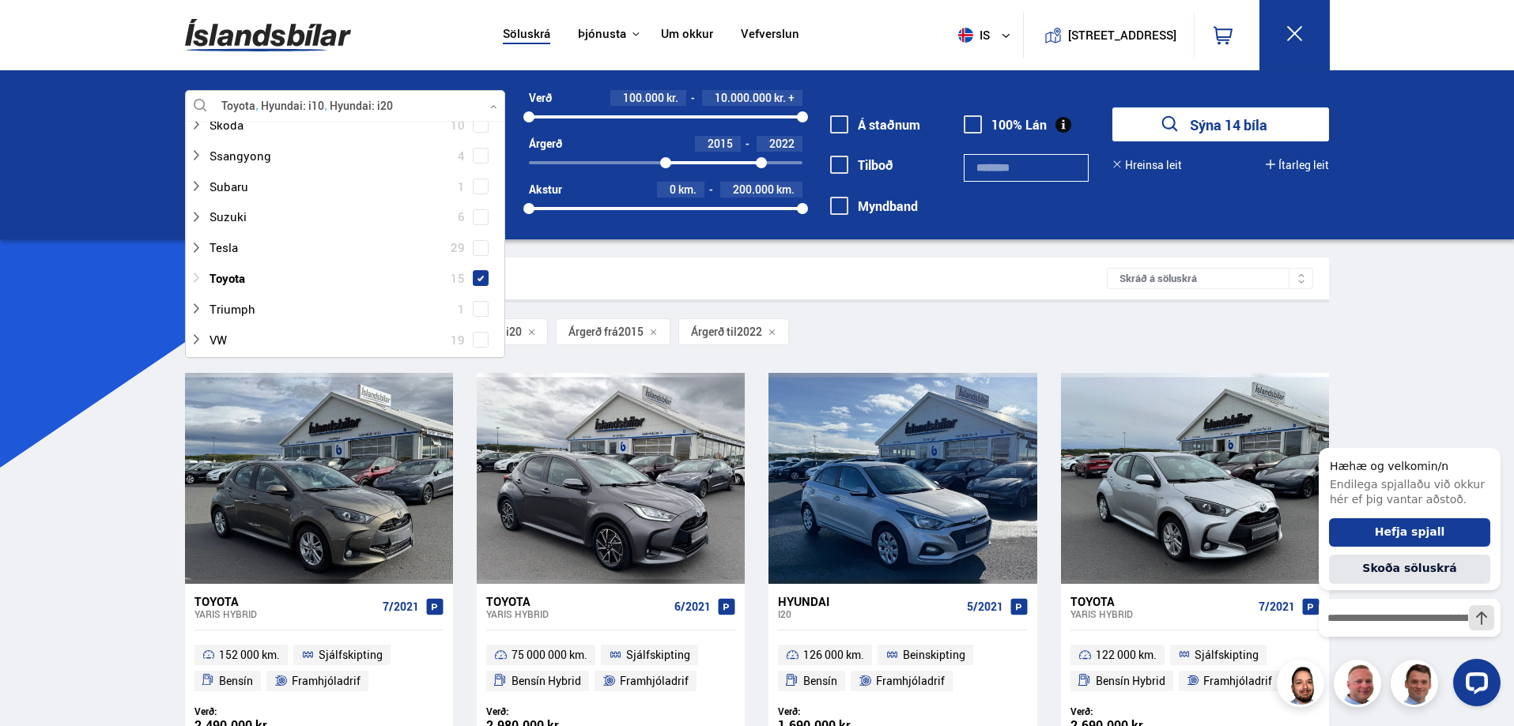
scroll to position [1265, 0]
click at [477, 280] on span at bounding box center [480, 279] width 6 height 6
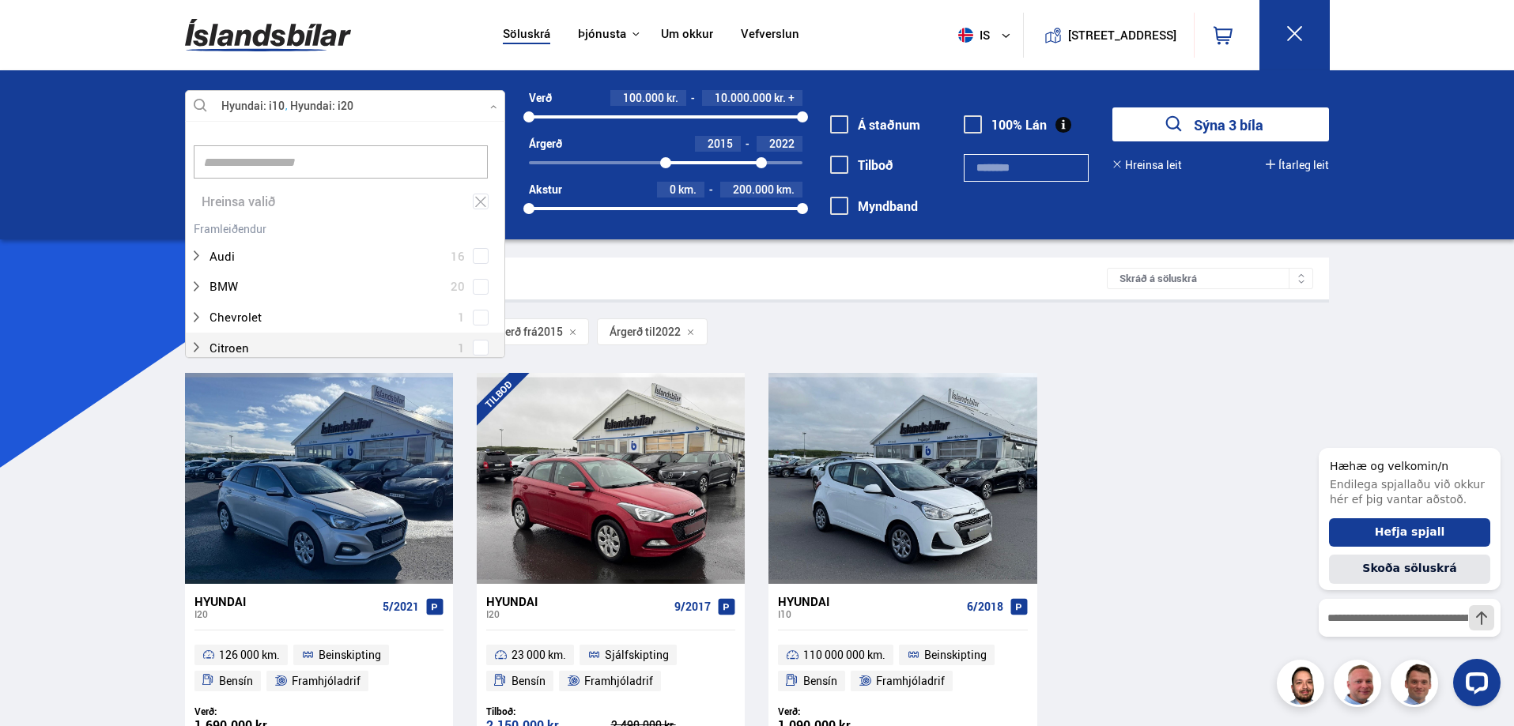
click at [125, 418] on div "Söluskrá Þjónusta Íslandsbílar Kaupumbila.is Íslandsvörn Leiðbeiningar Um okkur…" at bounding box center [757, 537] width 1514 height 1074
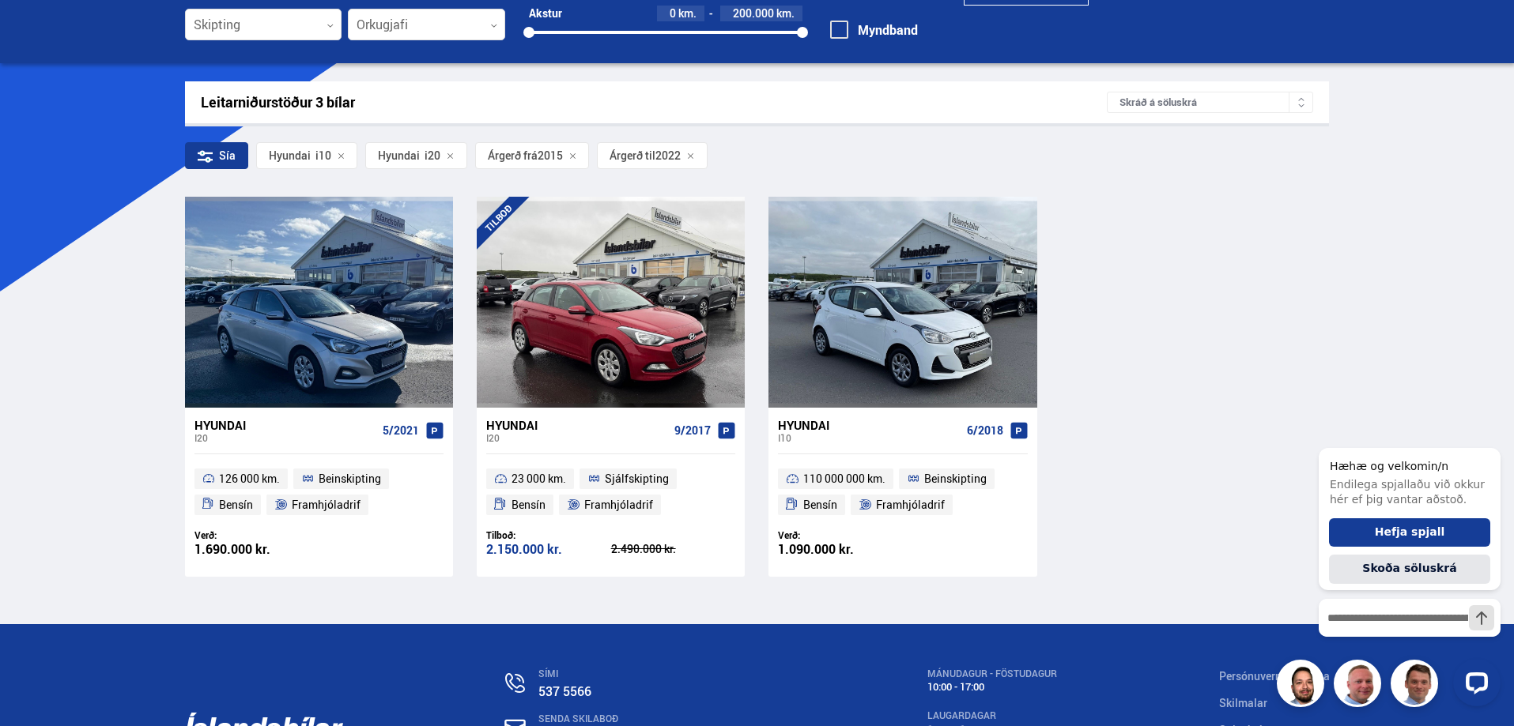
scroll to position [237, 0]
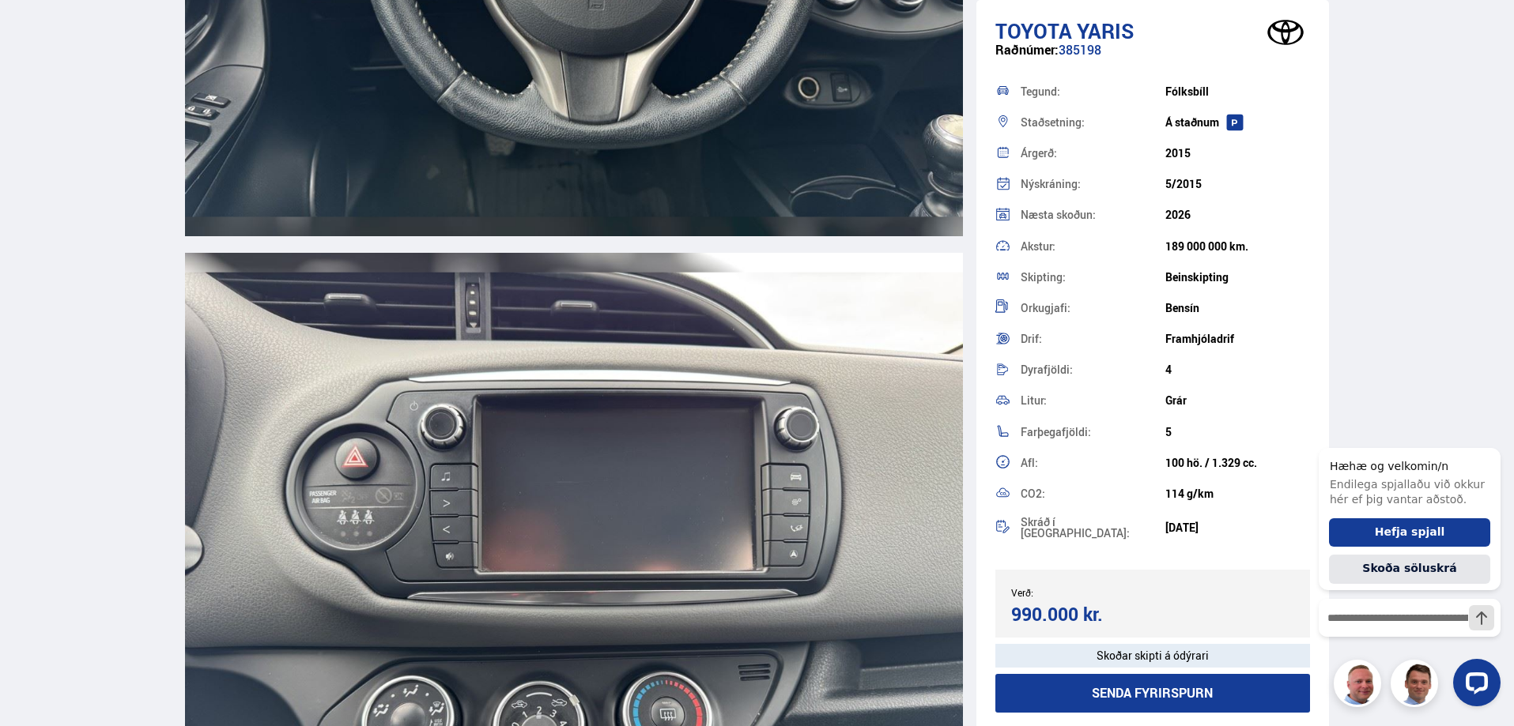
scroll to position [7905, 0]
